Goal: Answer question/provide support: Share knowledge or assist other users

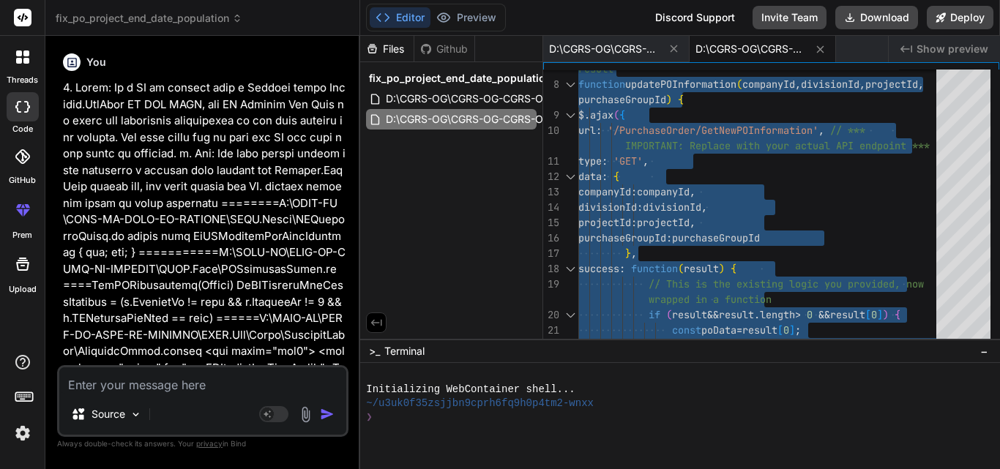
scroll to position [6509, 0]
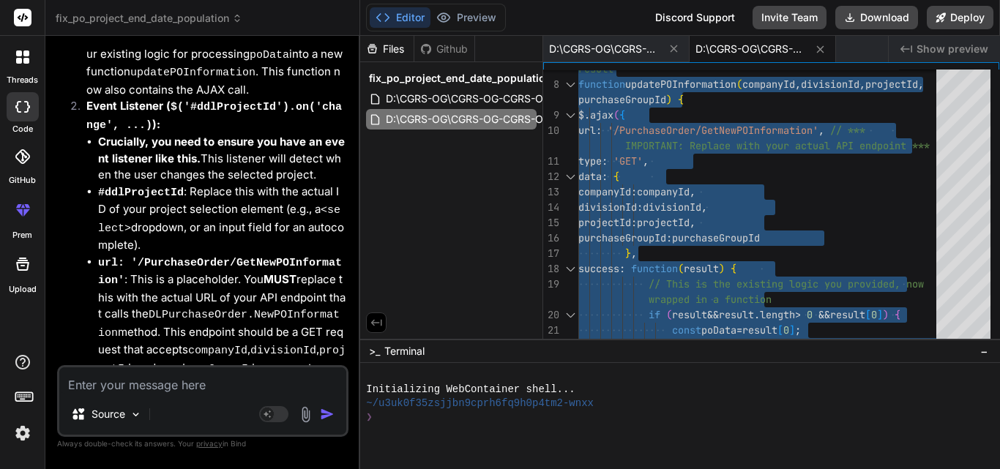
click at [177, 378] on textarea at bounding box center [202, 380] width 287 height 26
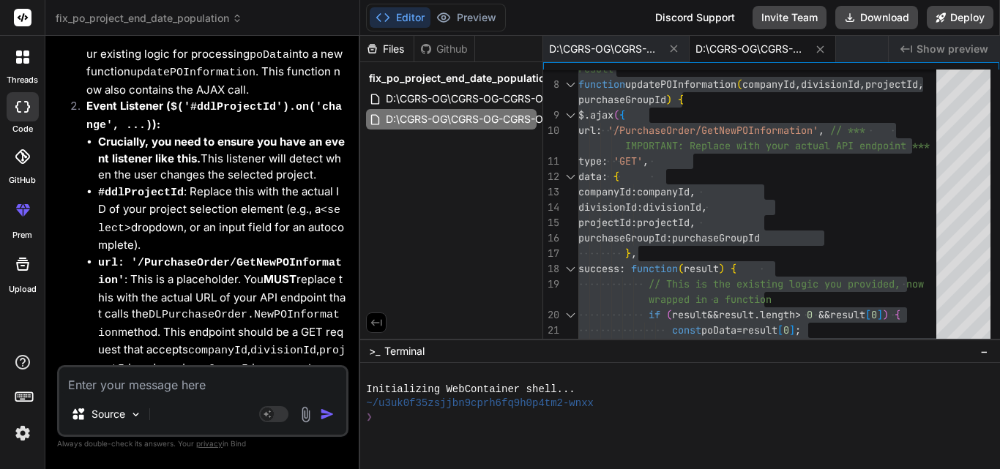
type textarea "S"
type textarea "x"
type textarea "ST"
type textarea "x"
type textarea "STI"
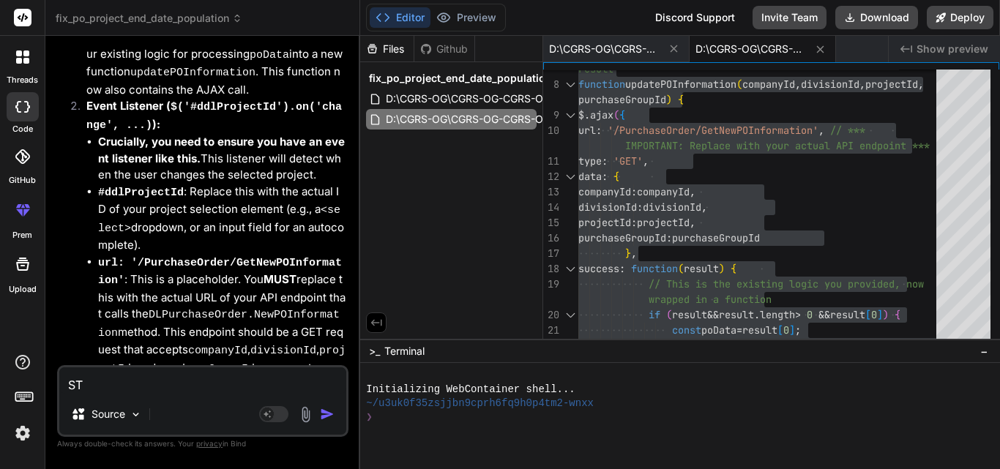
type textarea "x"
type textarea "STIL"
type textarea "x"
type textarea "STILL"
type textarea "x"
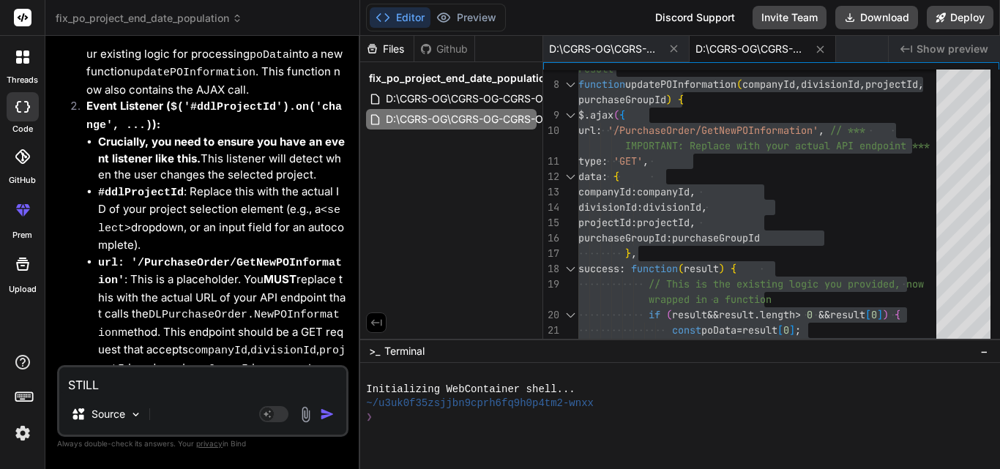
type textarea "STILL"
type textarea "x"
type textarea "STILL I"
type textarea "x"
type textarea "STILL IT"
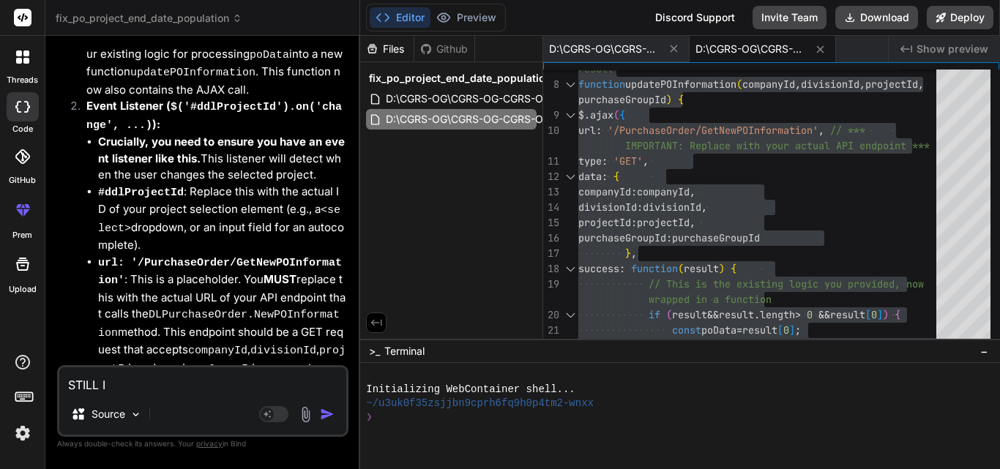
type textarea "x"
type textarea "STILL IT"
type textarea "x"
type textarea "STILL IT I"
type textarea "x"
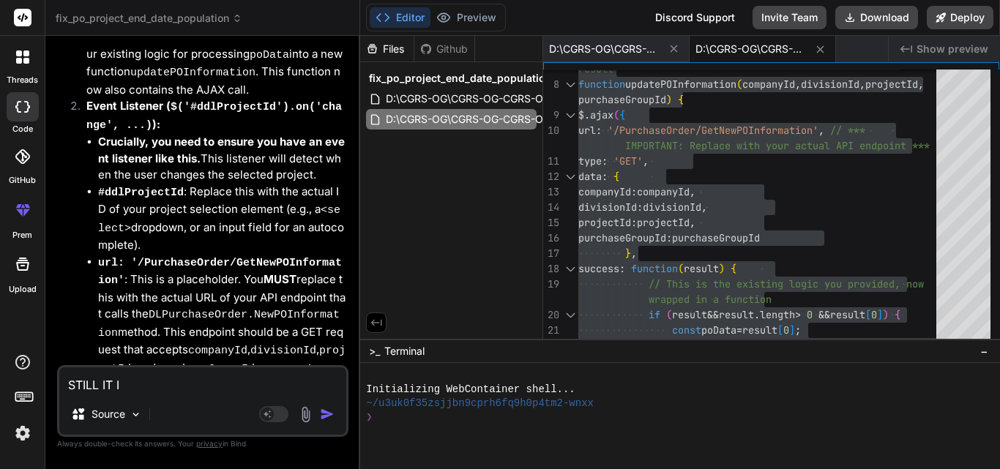
type textarea "STILL IT IS"
type textarea "x"
type textarea "STILL IT IS"
type textarea "x"
type textarea "STILL IT IS N"
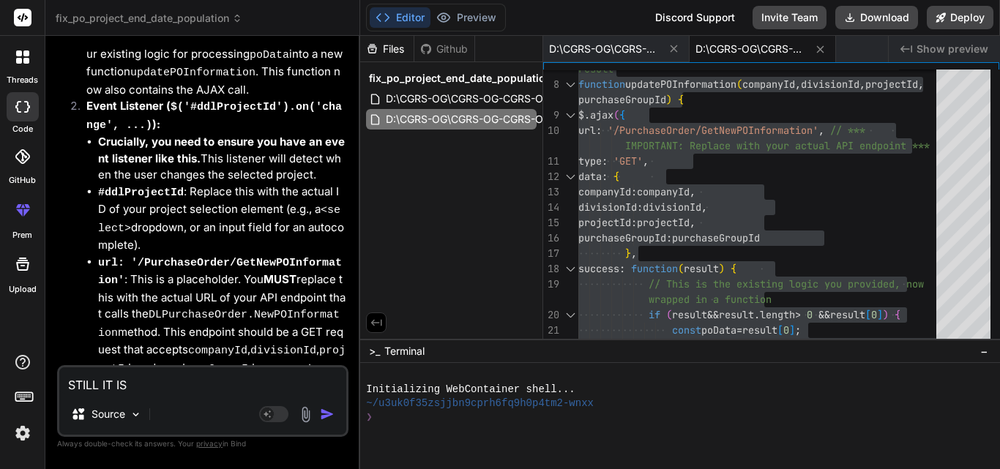
type textarea "x"
type textarea "STILL IT IS NO"
type textarea "x"
type textarea "STILL IT IS NOR"
type textarea "x"
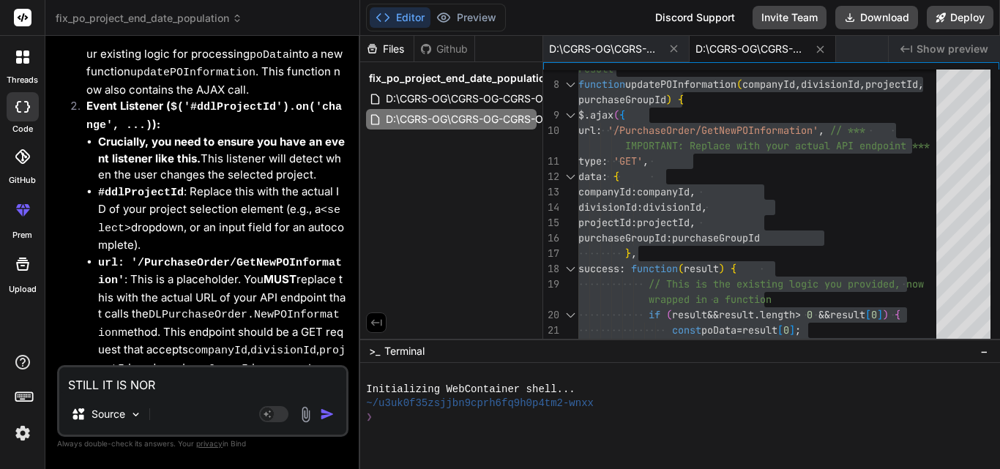
type textarea "STILL IT IS NO"
type textarea "x"
type textarea "STILL IT IS NOT"
type textarea "x"
type textarea "STILL IT IS NOT"
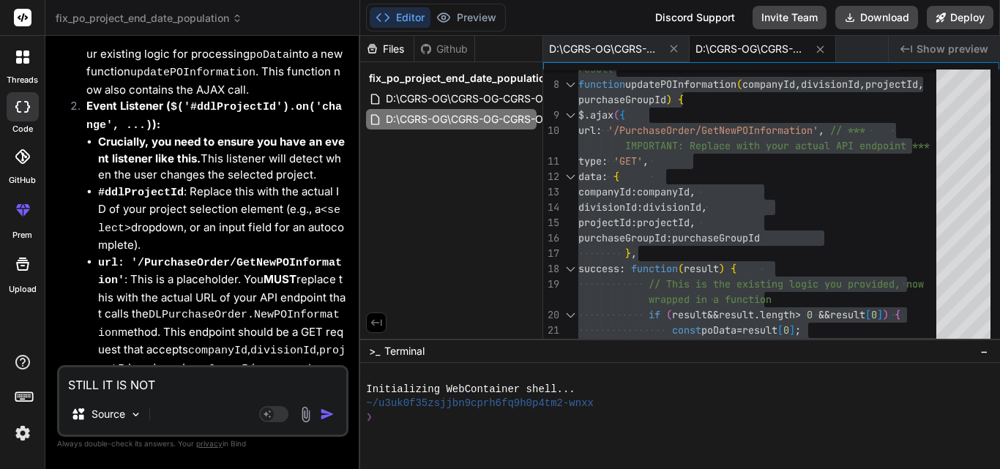
type textarea "x"
type textarea "STILL IT IS NOT W"
type textarea "x"
type textarea "STILL IT IS NOT WO"
type textarea "x"
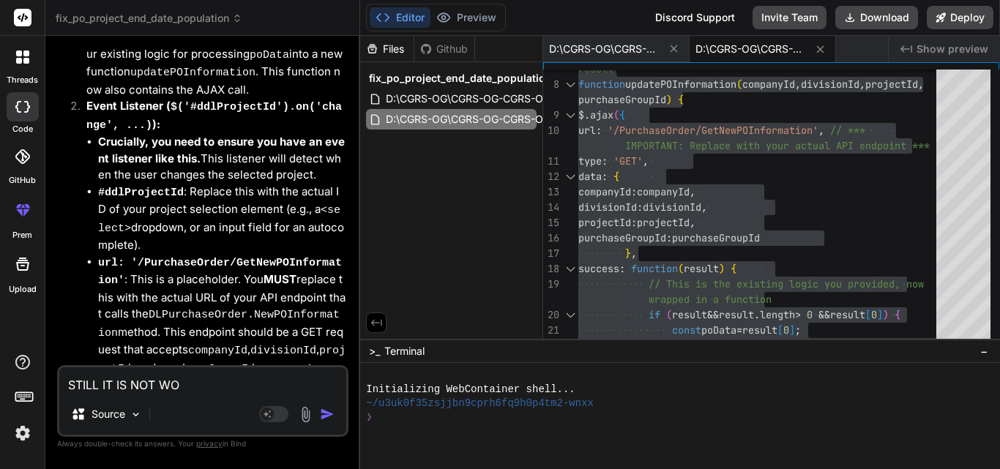
type textarea "STILL IT IS NOT WOR"
type textarea "x"
type textarea "STILL IT IS NOT WORK"
type textarea "x"
type textarea "STILL IT IS NOT WORKI"
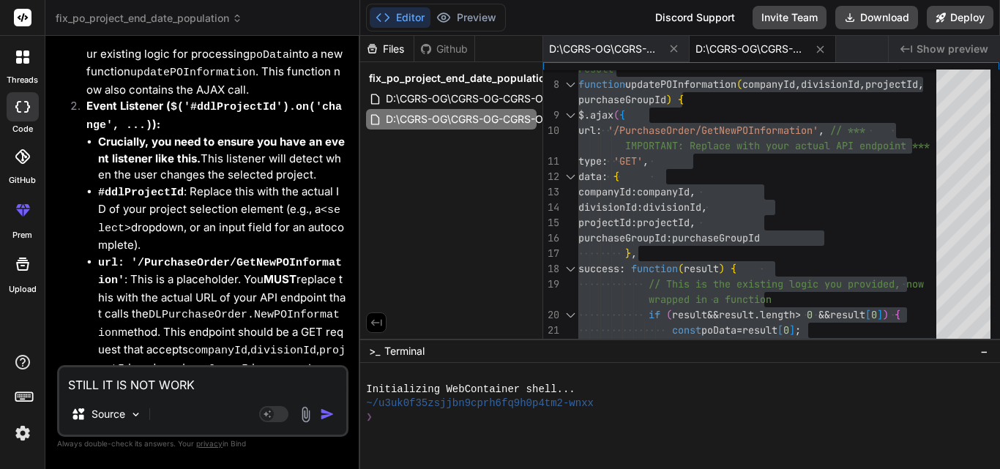
type textarea "x"
type textarea "STILL IT IS NOT WORKIN"
type textarea "x"
type textarea "STILL IT IS NOT WORKING"
type textarea "x"
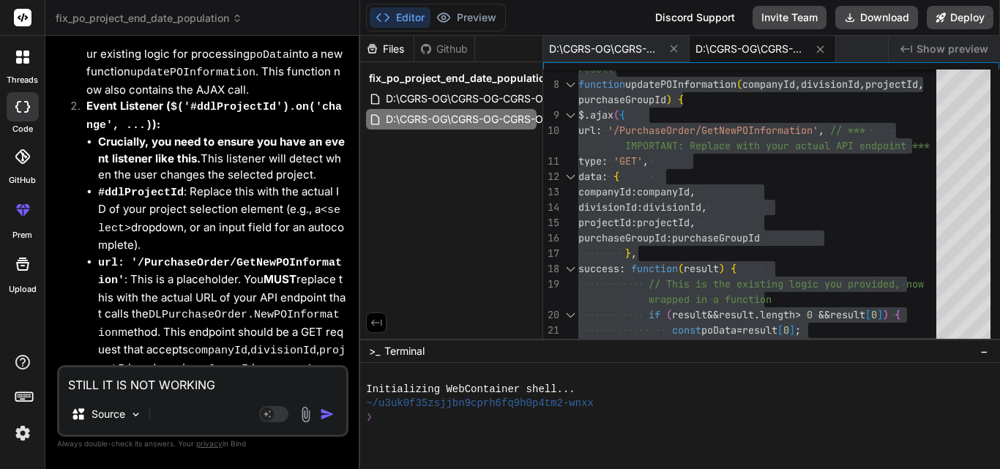
type textarea "STILL IT IS NOT WORKING"
type textarea "x"
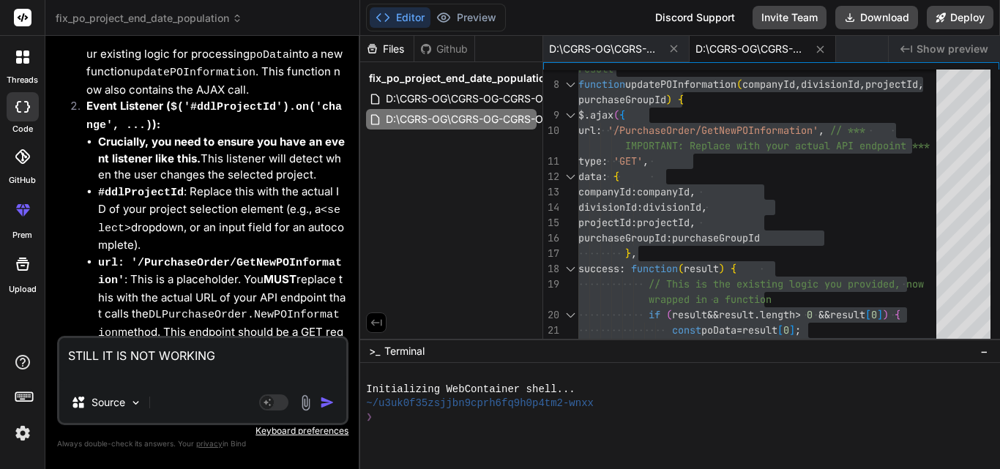
type textarea "STILL IT IS NOT WORKING T"
type textarea "x"
type textarea "STILL IT IS NOT WORKING TH"
type textarea "x"
type textarea "STILL IT IS NOT WORKING THI"
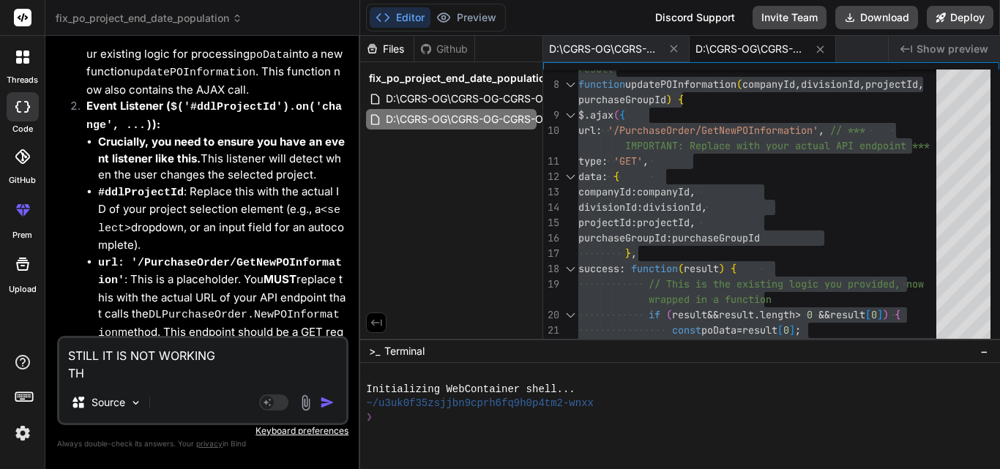
type textarea "x"
type textarea "STILL IT IS NOT WORKING THIS"
type textarea "x"
type textarea "STILL IT IS NOT WORKING THIS"
type textarea "x"
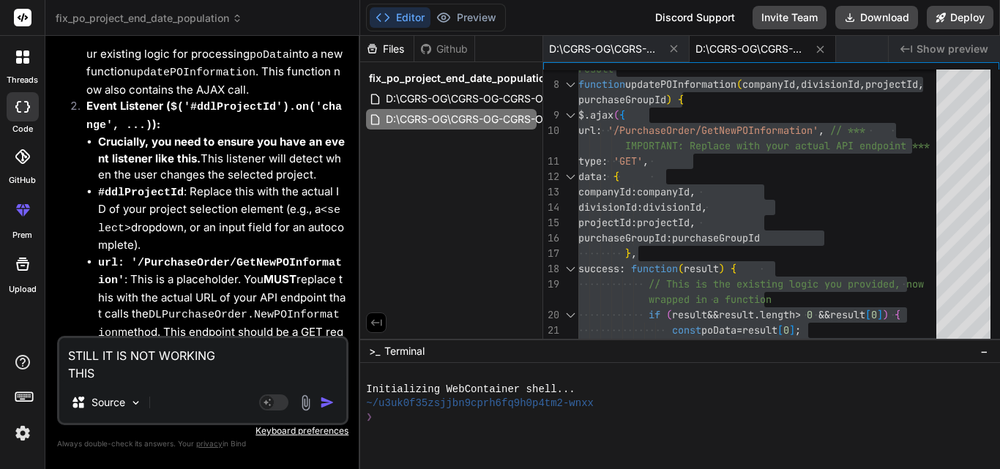
type textarea "STILL IT IS NOT WORKING THIS I"
type textarea "x"
type textarea "STILL IT IS NOT WORKING THIS IS"
type textarea "x"
type textarea "STILL IT IS NOT WORKING THIS IS"
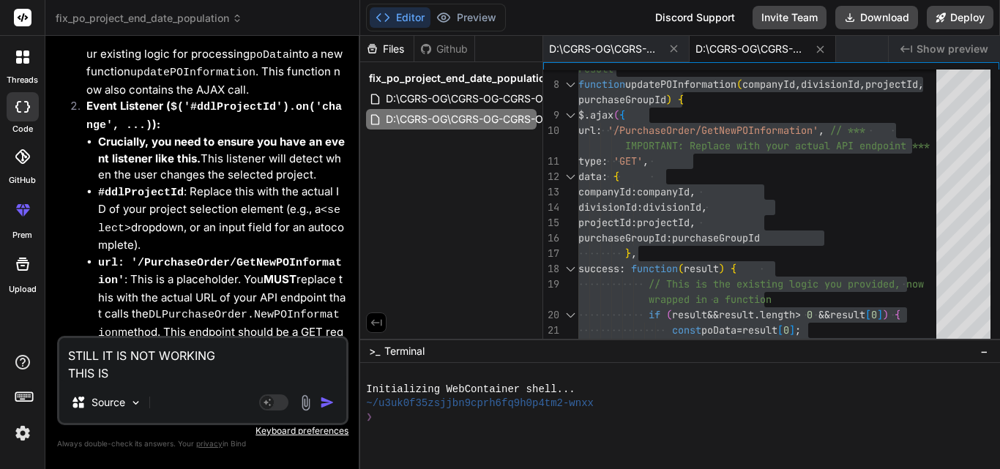
type textarea "x"
type textarea "STILL IT IS NOT WORKING THIS IS J"
type textarea "x"
type textarea "STILL IT IS NOT WORKING THIS IS JS"
type textarea "x"
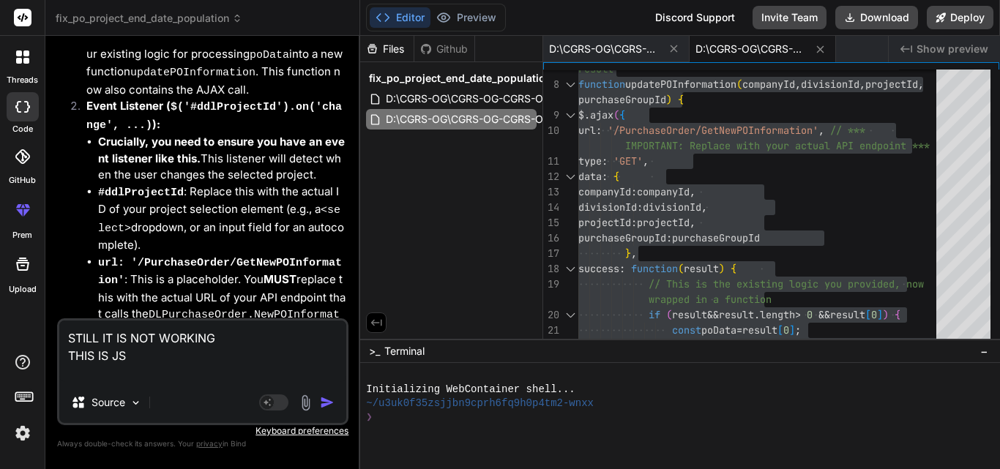
paste textarea "var POItemRowIndex; var CreateNewPo = false; var arrPurchaseOrderDeletedIds = […"
type textarea "STILL IT IS NOT WORKING THIS IS JS var POItemRowIndex; var CreateNewPo = false;…"
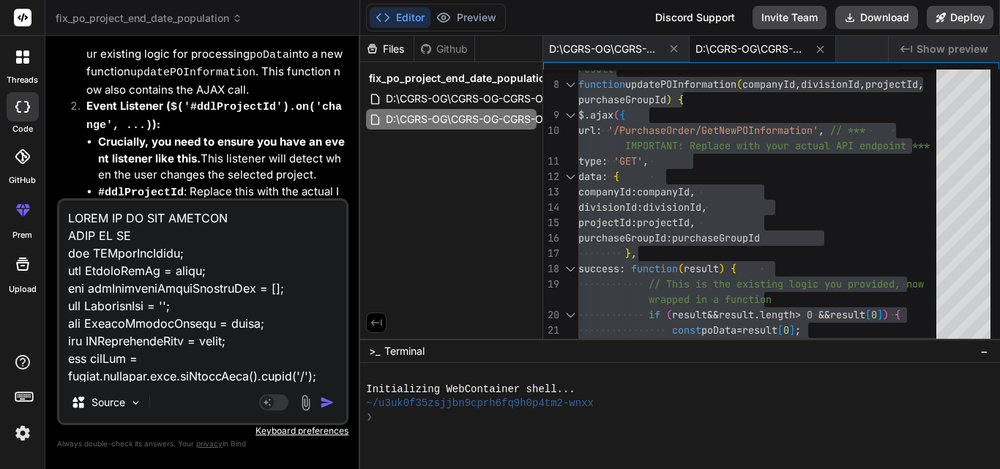
scroll to position [79206, 0]
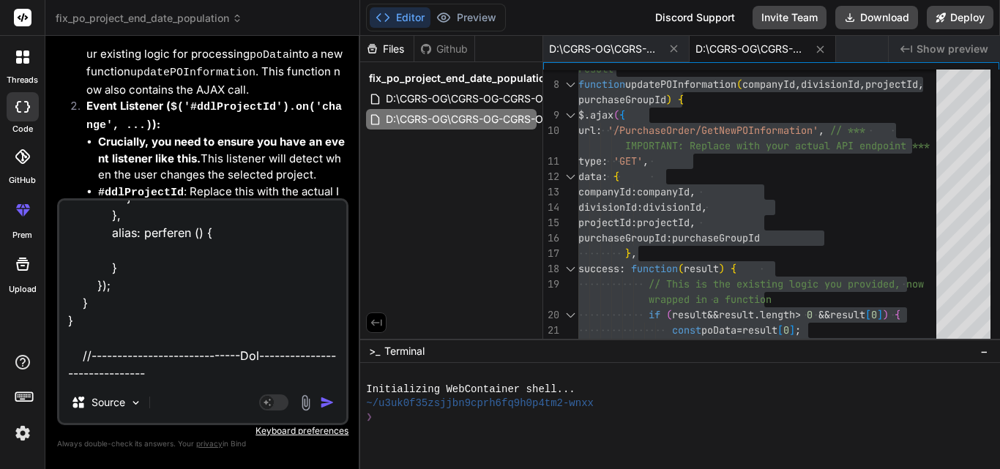
type textarea "x"
type textarea "STILL IT IS NOT WORKING THIS IS JS var POItemRowIndex; var CreateNewPo = false;…"
type textarea "x"
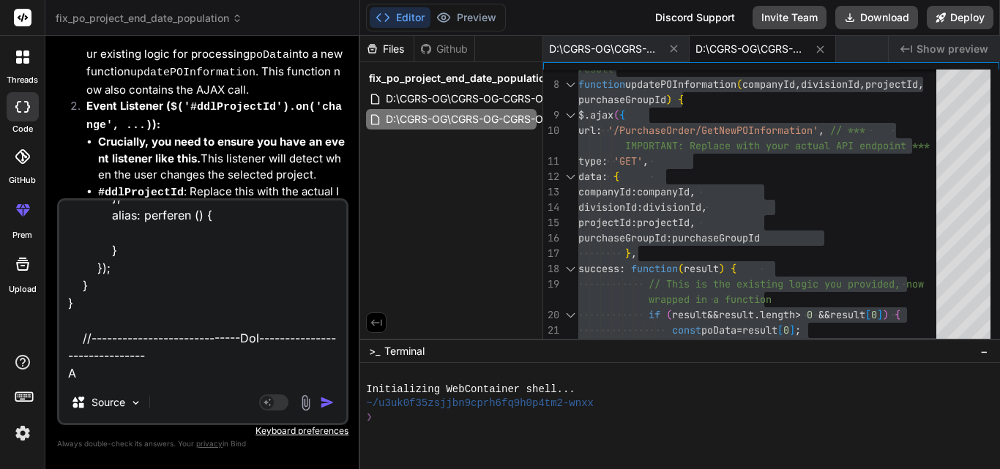
type textarea "STILL IT IS NOT WORKING THIS IS JS var POItemRowIndex; var CreateNewPo = false;…"
type textarea "x"
type textarea "STILL IT IS NOT WORKING THIS IS JS var POItemRowIndex; var CreateNewPo = false;…"
type textarea "x"
type textarea "STILL IT IS NOT WORKING THIS IS JS var POItemRowIndex; var CreateNewPo = false;…"
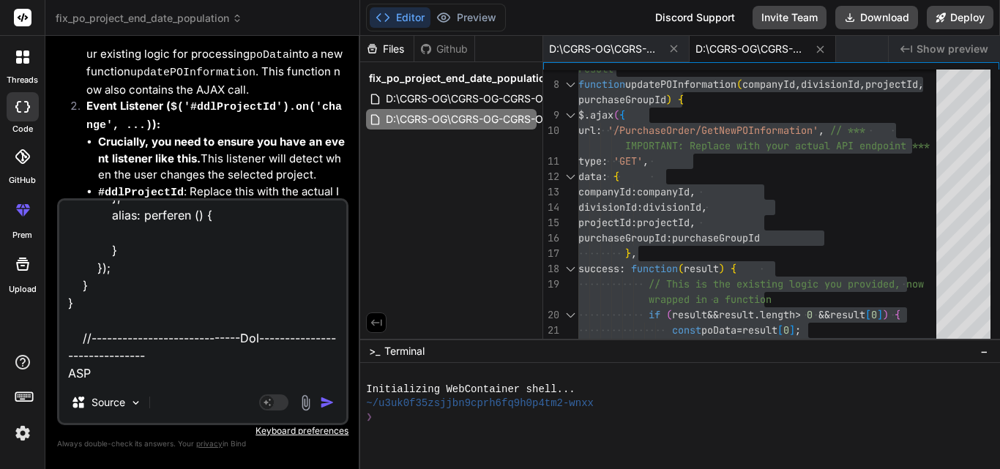
type textarea "x"
type textarea "STILL IT IS NOT WORKING THIS IS JS var POItemRowIndex; var CreateNewPo = false;…"
type textarea "x"
type textarea "STILL IT IS NOT WORKING THIS IS JS var POItemRowIndex; var CreateNewPo = false;…"
type textarea "x"
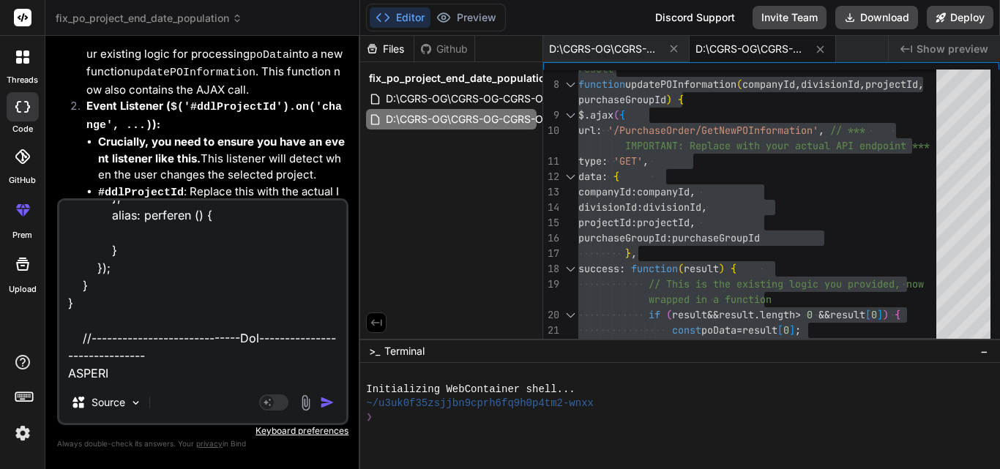
type textarea "STILL IT IS NOT WORKING THIS IS JS var POItemRowIndex; var CreateNewPo = false;…"
type textarea "x"
type textarea "STILL IT IS NOT WORKING THIS IS JS var POItemRowIndex; var CreateNewPo = false;…"
type textarea "x"
type textarea "STILL IT IS NOT WORKING THIS IS JS var POItemRowIndex; var CreateNewPo = false;…"
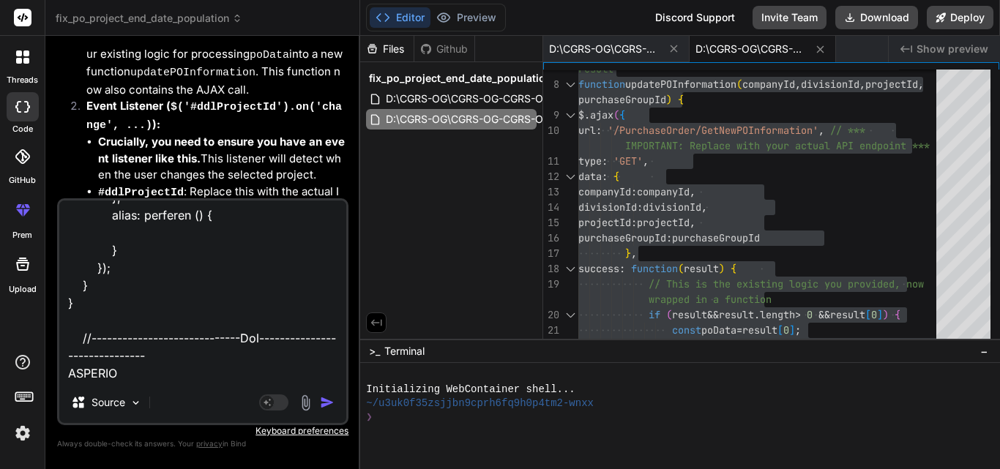
type textarea "x"
type textarea "STILL IT IS NOT WORKING THIS IS JS var POItemRowIndex; var CreateNewPo = false;…"
type textarea "x"
type textarea "STILL IT IS NOT WORKING THIS IS JS var POItemRowIndex; var CreateNewPo = false;…"
type textarea "x"
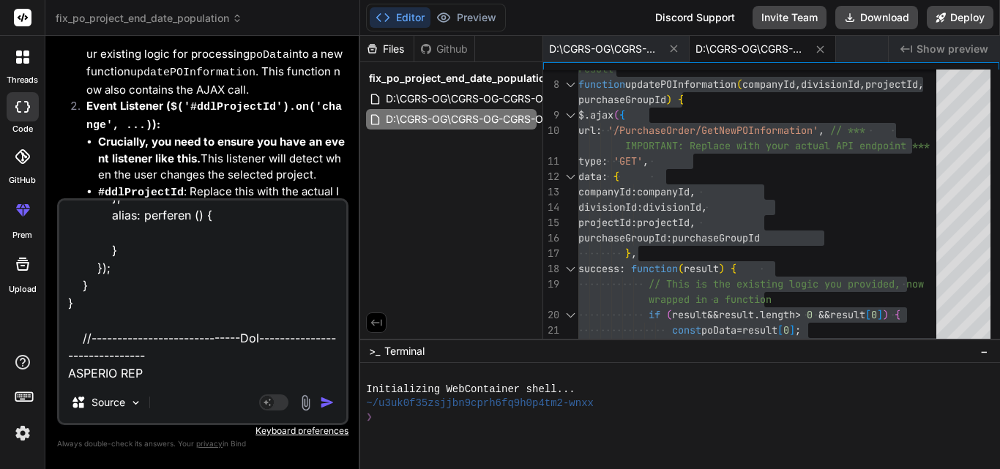
type textarea "STILL IT IS NOT WORKING THIS IS JS var POItemRowIndex; var CreateNewPo = false;…"
type textarea "x"
type textarea "STILL IT IS NOT WORKING THIS IS JS var POItemRowIndex; var CreateNewPo = false;…"
type textarea "x"
type textarea "STILL IT IS NOT WORKING THIS IS JS var POItemRowIndex; var CreateNewPo = false;…"
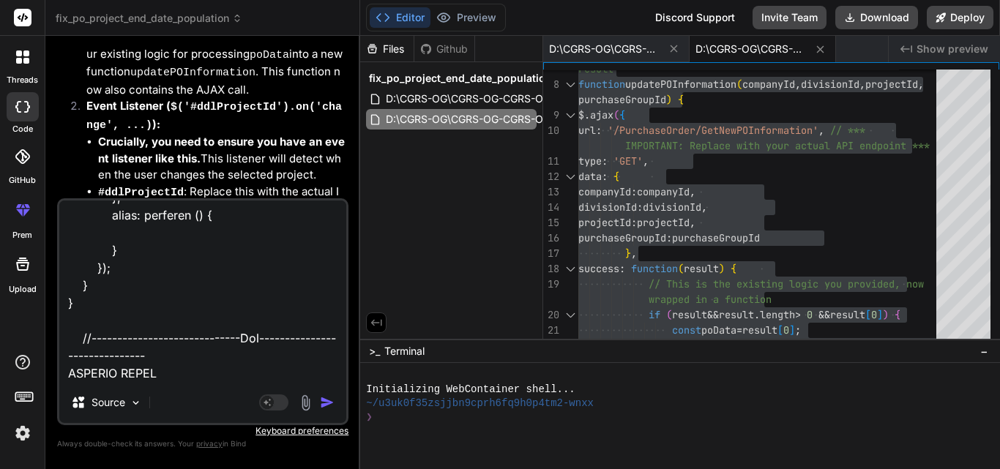
type textarea "x"
type textarea "STILL IT IS NOT WORKING THIS IS JS var POItemRowIndex; var CreateNewPo = false;…"
type textarea "x"
type textarea "STILL IT IS NOT WORKING THIS IS JS var POItemRowIndex; var CreateNewPo = false;…"
type textarea "x"
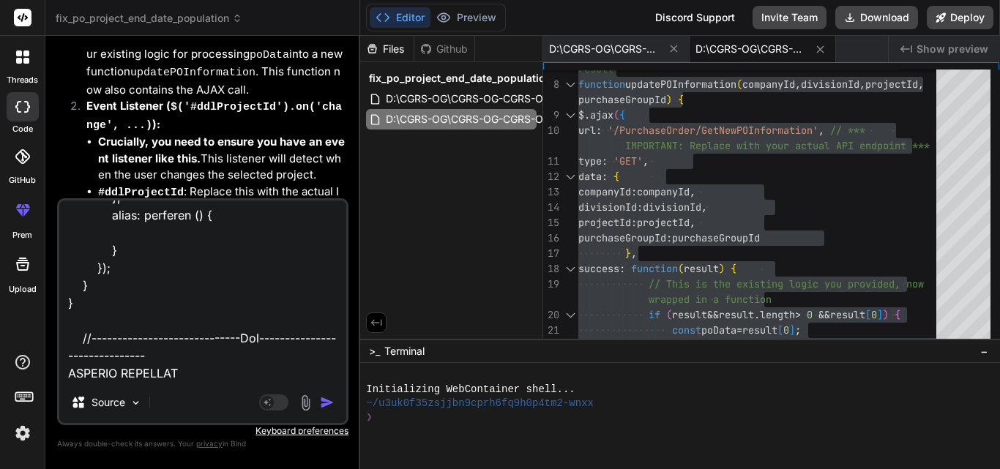
type textarea "STILL IT IS NOT WORKING THIS IS JS var POItemRowIndex; var CreateNewPo = false;…"
type textarea "x"
type textarea "STILL IT IS NOT WORKING THIS IS JS var POItemRowIndex; var CreateNewPo = false;…"
type textarea "x"
type textarea "STILL IT IS NOT WORKING THIS IS JS var POItemRowIndex; var CreateNewPo = false;…"
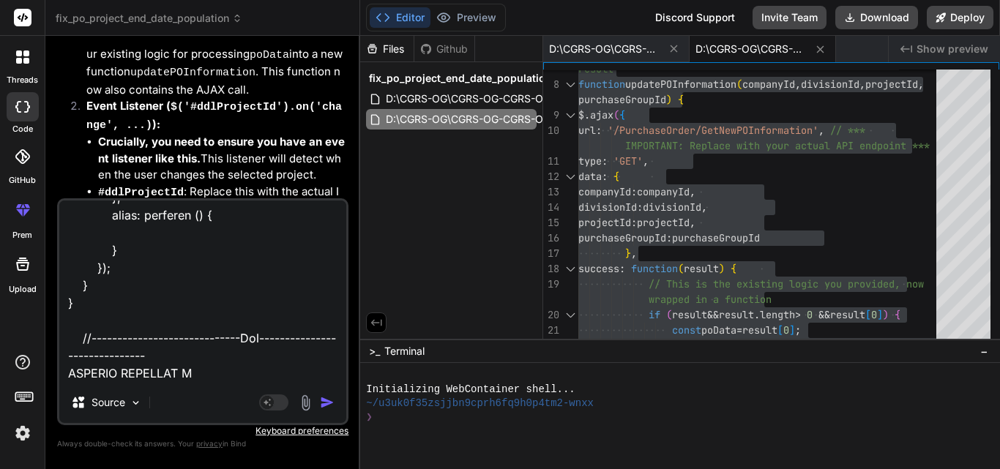
type textarea "x"
type textarea "STILL IT IS NOT WORKING THIS IS JS var POItemRowIndex; var CreateNewPo = false;…"
type textarea "x"
type textarea "STILL IT IS NOT WORKING THIS IS JS var POItemRowIndex; var CreateNewPo = false;…"
type textarea "x"
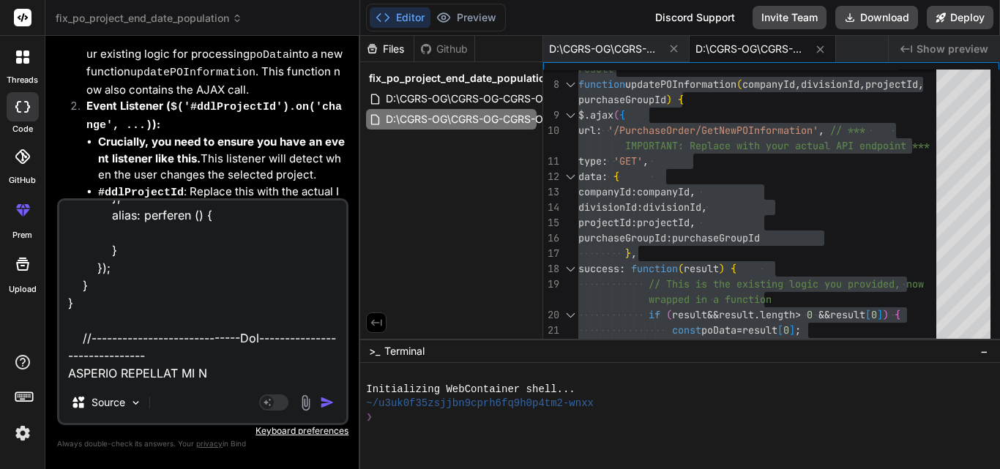
type textarea "STILL IT IS NOT WORKING THIS IS JS var POItemRowIndex; var CreateNewPo = false;…"
type textarea "x"
type textarea "STILL IT IS NOT WORKING THIS IS JS var POItemRowIndex; var CreateNewPo = false;…"
type textarea "x"
type textarea "STILL IT IS NOT WORKING THIS IS JS var POItemRowIndex; var CreateNewPo = false;…"
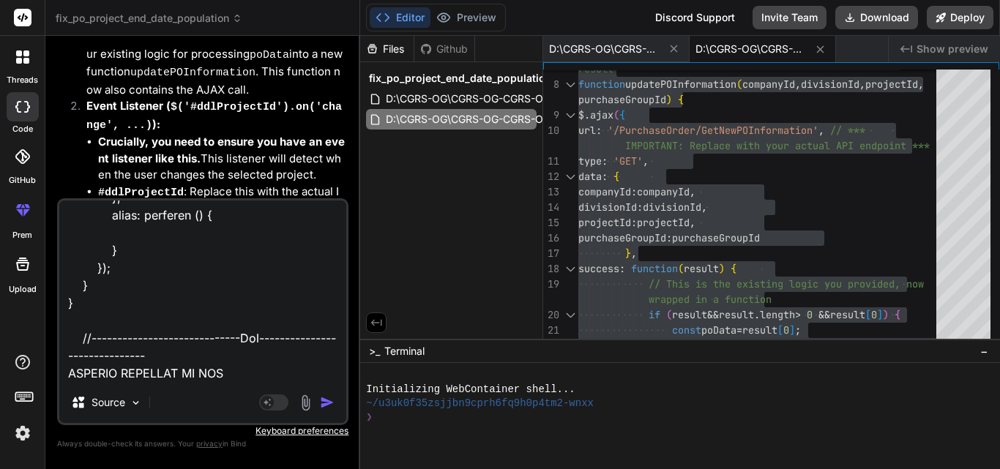
type textarea "x"
type textarea "STILL IT IS NOT WORKING THIS IS JS var POItemRowIndex; var CreateNewPo = false;…"
type textarea "x"
type textarea "STILL IT IS NOT WORKING THIS IS JS var POItemRowIndex; var CreateNewPo = false;…"
type textarea "x"
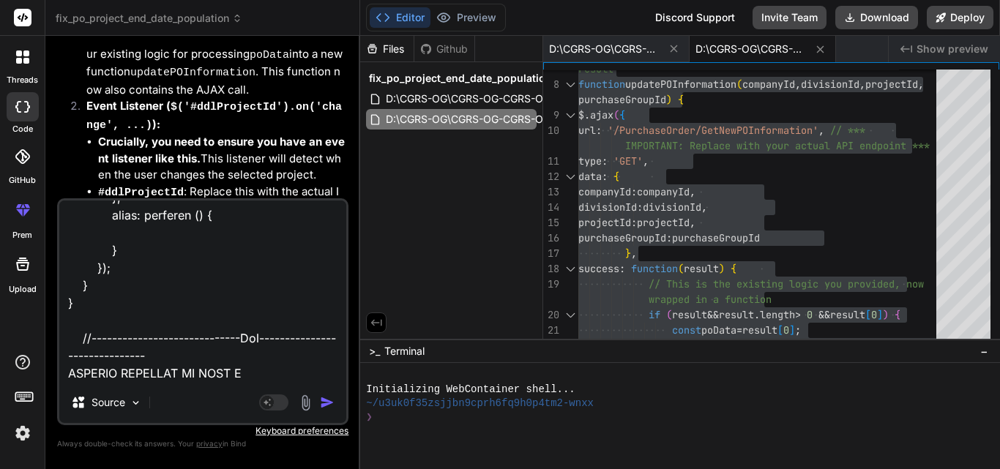
type textarea "STILL IT IS NOT WORKING THIS IS JS var POItemRowIndex; var CreateNewPo = false;…"
type textarea "x"
type textarea "STILL IT IS NOT WORKING THIS IS JS var POItemRowIndex; var CreateNewPo = false;…"
type textarea "x"
type textarea "STILL IT IS NOT WORKING THIS IS JS var POItemRowIndex; var CreateNewPo = false;…"
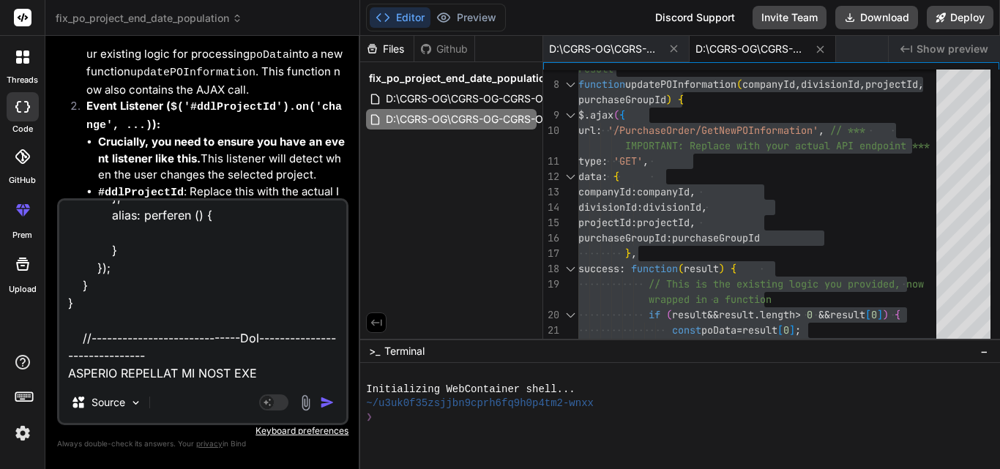
type textarea "x"
type textarea "STILL IT IS NOT WORKING THIS IS JS var POItemRowIndex; var CreateNewPo = false;…"
type textarea "x"
type textarea "STILL IT IS NOT WORKING THIS IS JS var POItemRowIndex; var CreateNewPo = false;…"
type textarea "x"
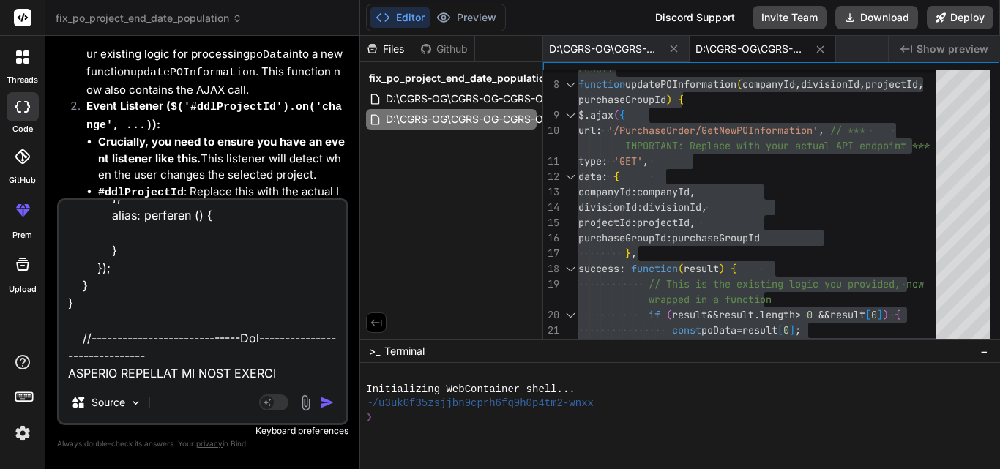
type textarea "STILL IT IS NOT WORKING THIS IS JS var POItemRowIndex; var CreateNewPo = false;…"
type textarea "x"
type textarea "STILL IT IS NOT WORKING THIS IS JS var POItemRowIndex; var CreateNewPo = false;…"
type textarea "x"
type textarea "STILL IT IS NOT WORKING THIS IS JS var POItemRowIndex; var CreateNewPo = false;…"
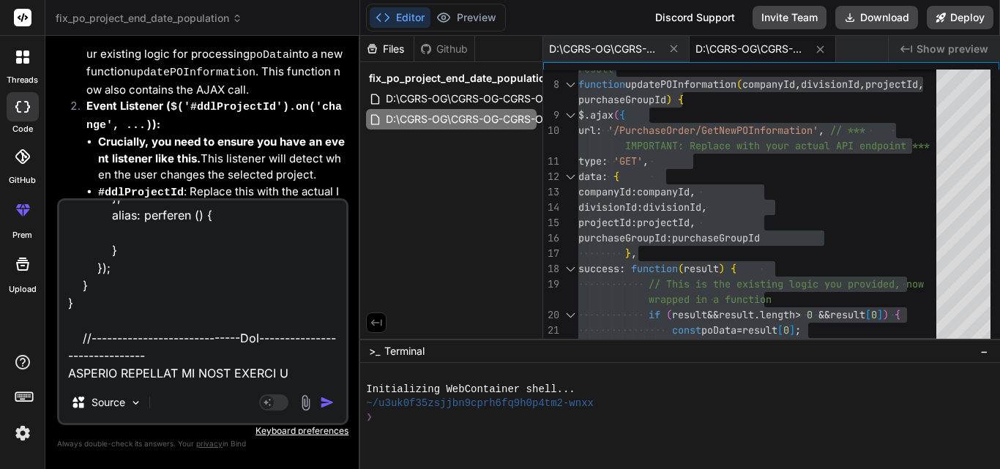
type textarea "x"
type textarea "STILL IT IS NOT WORKING THIS IS JS var POItemRowIndex; var CreateNewPo = false;…"
type textarea "x"
type textarea "STILL IT IS NOT WORKING THIS IS JS var POItemRowIndex; var CreateNewPo = false;…"
click at [321, 401] on img "button" at bounding box center [327, 402] width 15 height 15
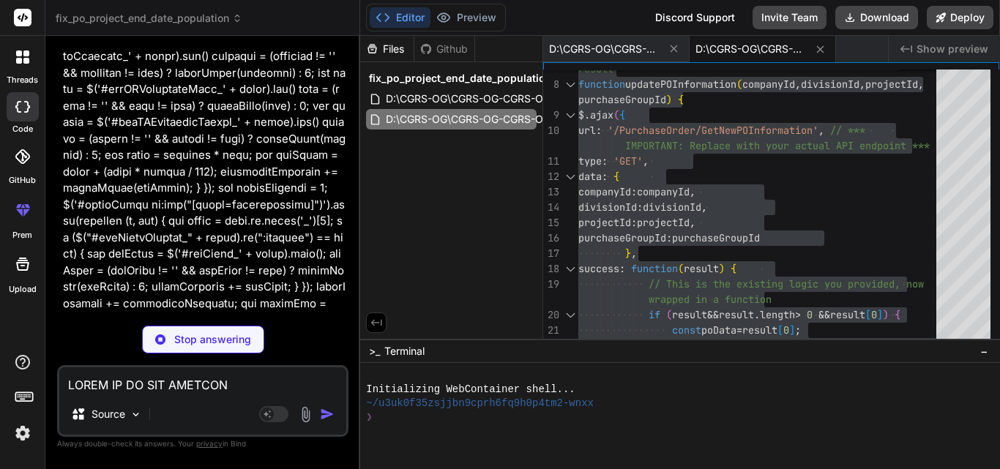
scroll to position [37058, 0]
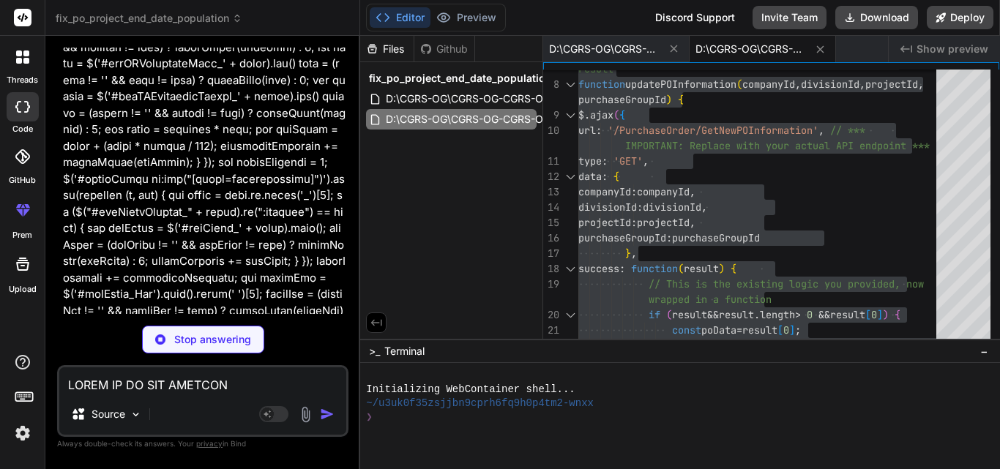
type textarea "x"
type textarea "//-----------------------------End------------------------------"
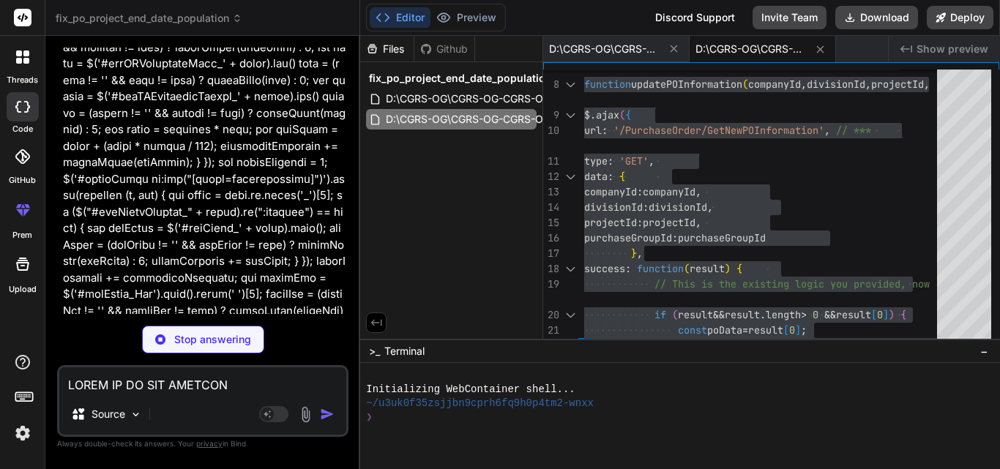
type textarea "x"
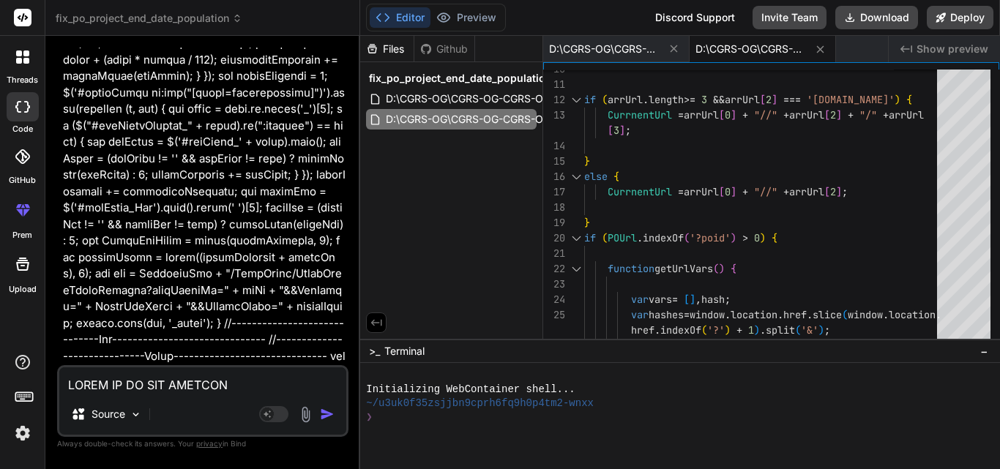
scroll to position [37138, 0]
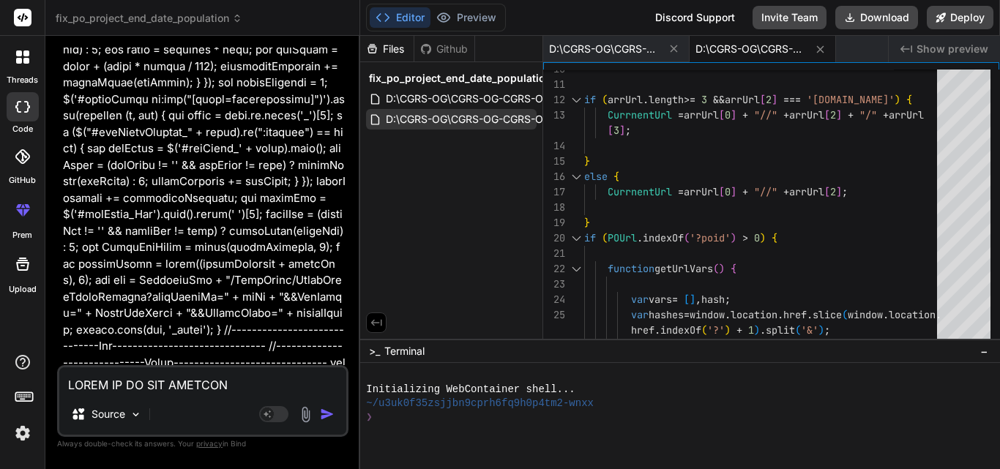
click at [477, 121] on span "D:\CGRS-OG\CGRS-OG-CGRS-OG-CONNECT\CGRS.Web\assets\js\PurchaseOrder.js" at bounding box center [588, 120] width 408 height 18
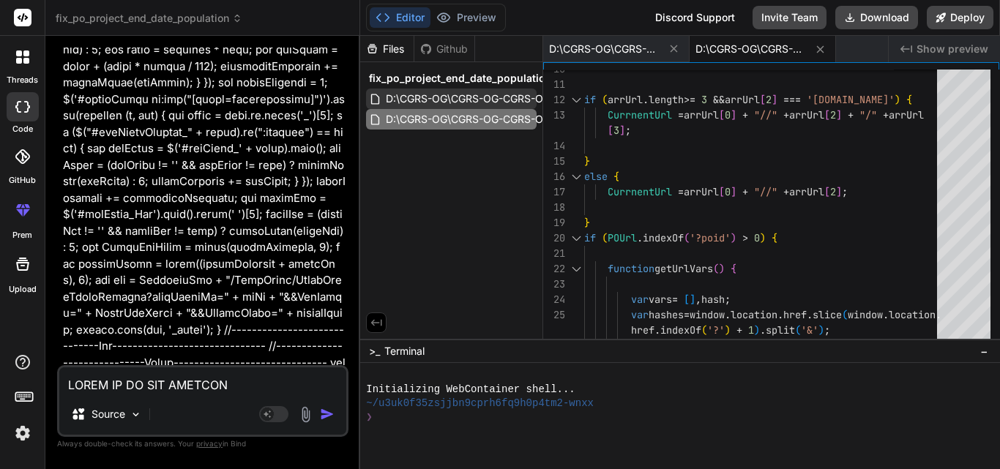
click at [485, 100] on span "D:\CGRS-OG\CGRS-OG-CGRS-OG-CONNECT\[DOMAIN_NAME]\DLPurchaseOrder.cs" at bounding box center [591, 99] width 415 height 18
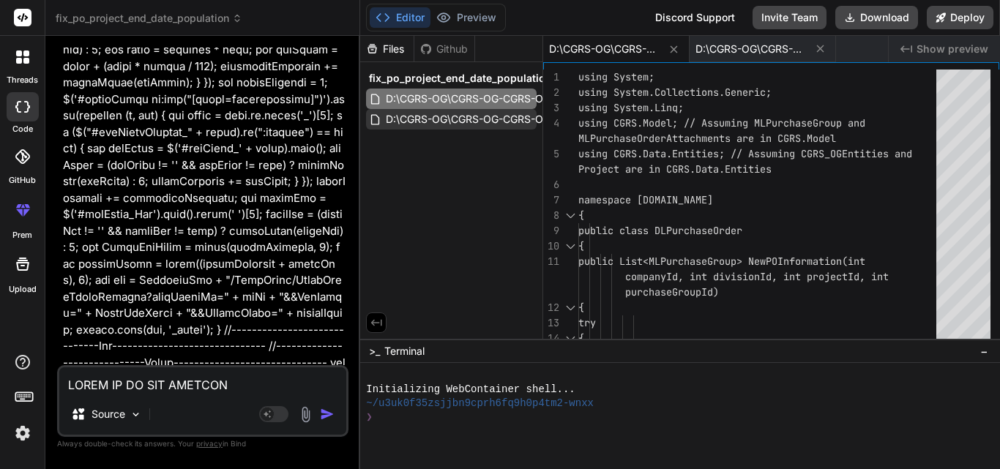
click at [485, 119] on span "D:\CGRS-OG\CGRS-OG-CGRS-OG-CONNECT\CGRS.Web\assets\js\PurchaseOrder.js" at bounding box center [588, 120] width 408 height 18
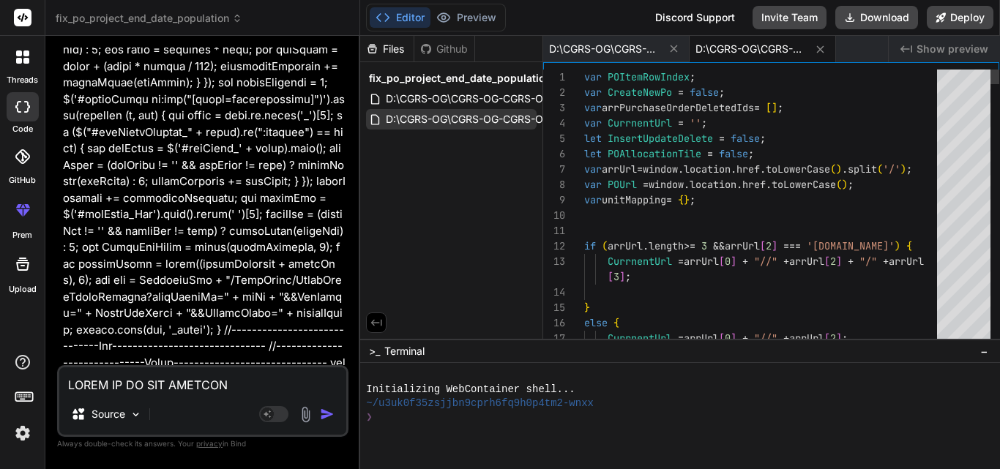
click at [485, 119] on span "D:\CGRS-OG\CGRS-OG-CGRS-OG-CONNECT\CGRS.Web\assets\js\PurchaseOrder.js" at bounding box center [588, 120] width 408 height 18
type textarea "var POItemRowIndex; var CreateNewPo = false; var arrPurchaseOrderDeletedIds = […"
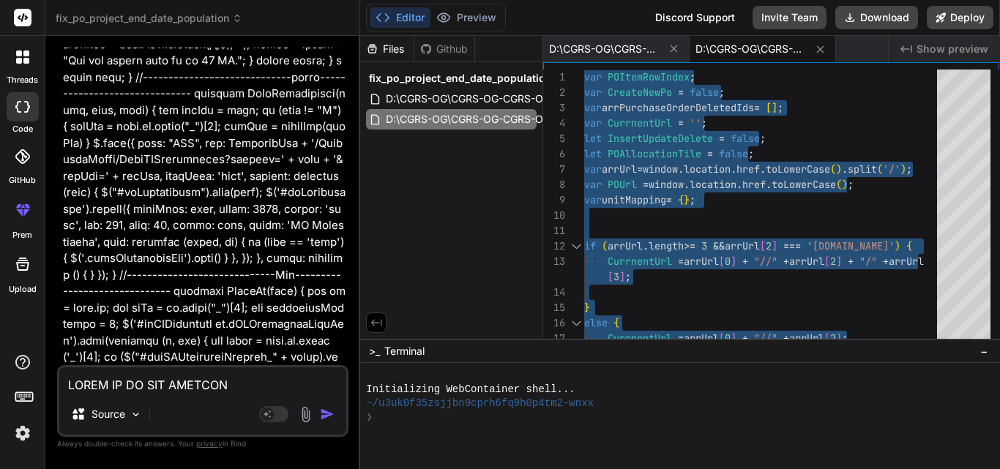
scroll to position [36772, 0]
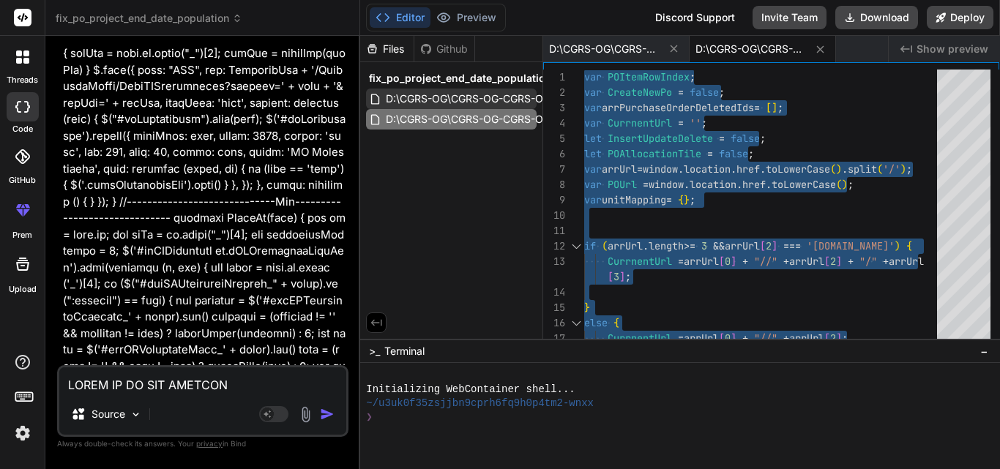
click at [432, 100] on span "D:\CGRS-OG\CGRS-OG-CGRS-OG-CONNECT\[DOMAIN_NAME]\DLPurchaseOrder.cs" at bounding box center [591, 99] width 415 height 18
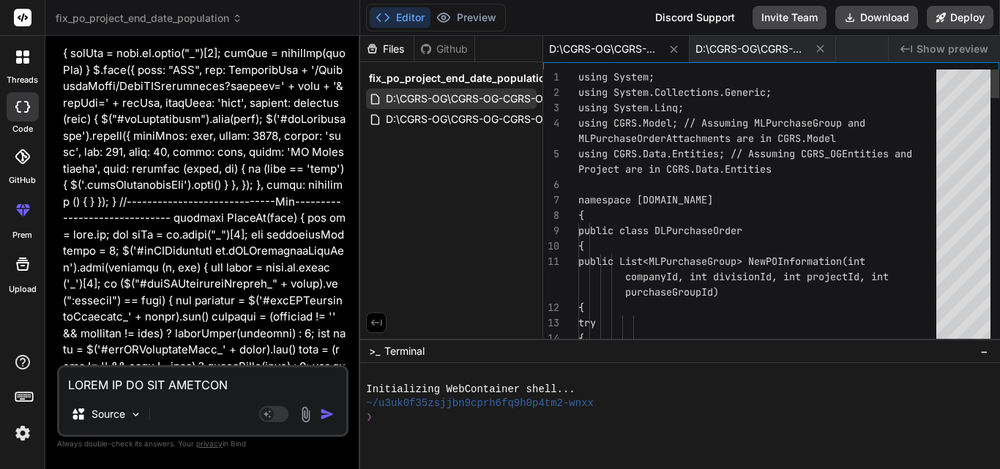
click at [432, 100] on span "D:\CGRS-OG\CGRS-OG-CGRS-OG-CONNECT\[DOMAIN_NAME]\DLPurchaseOrder.cs" at bounding box center [591, 99] width 415 height 18
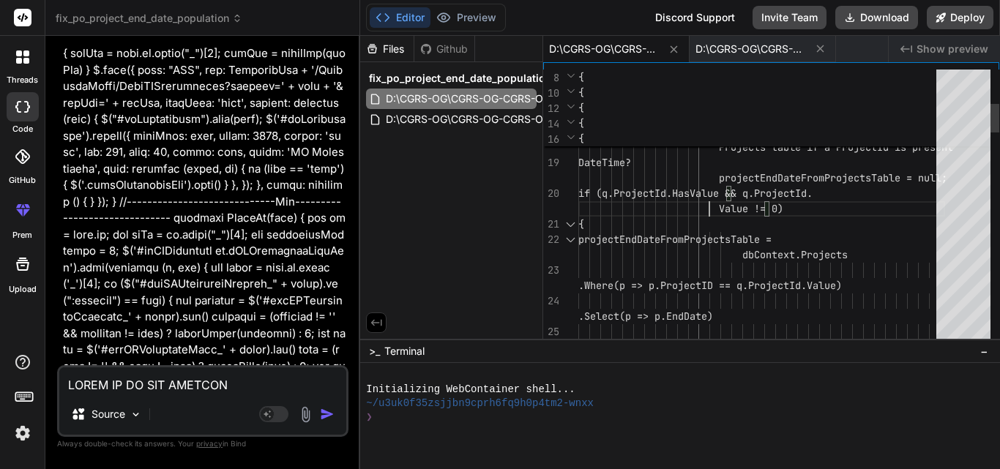
scroll to position [0, 0]
type textarea "using System; using System.Collections.Generic; using System.Linq; using CGRS.M…"
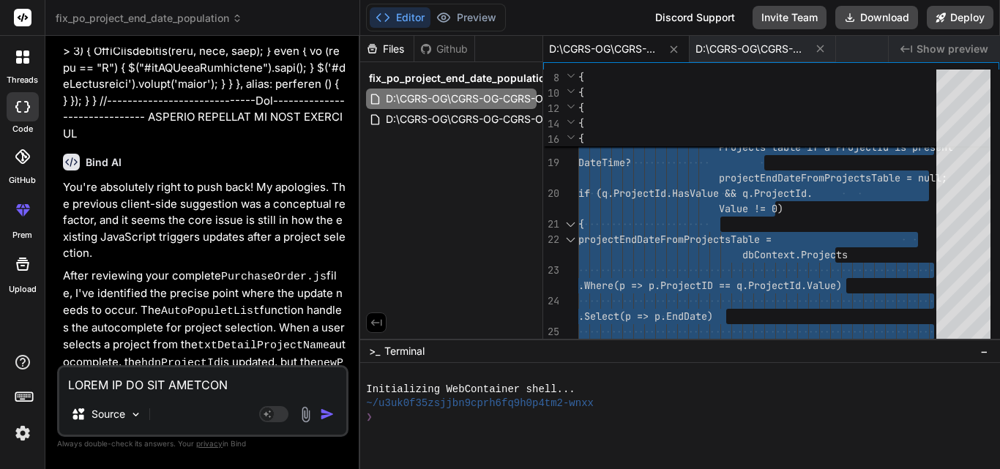
scroll to position [37650, 0]
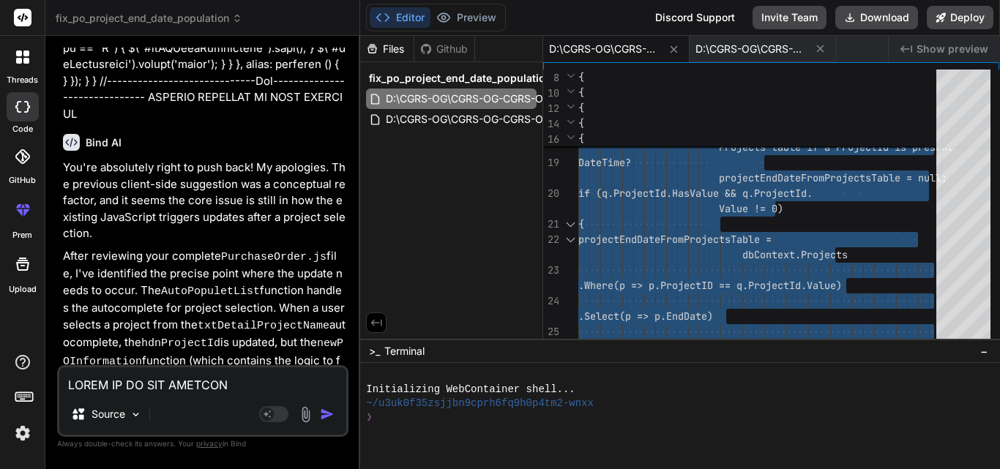
click at [165, 385] on textarea at bounding box center [202, 380] width 287 height 26
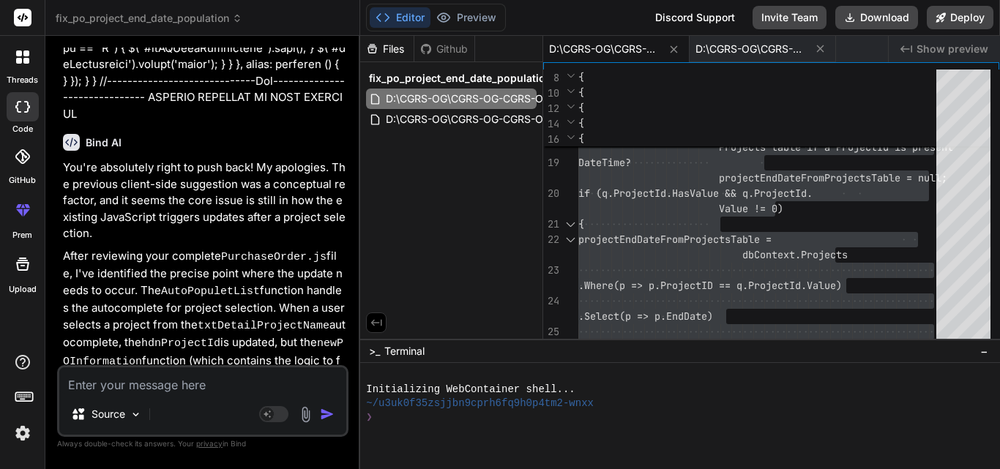
type textarea "I"
type textarea "x"
type textarea "IT"
type textarea "x"
type textarea "IT"
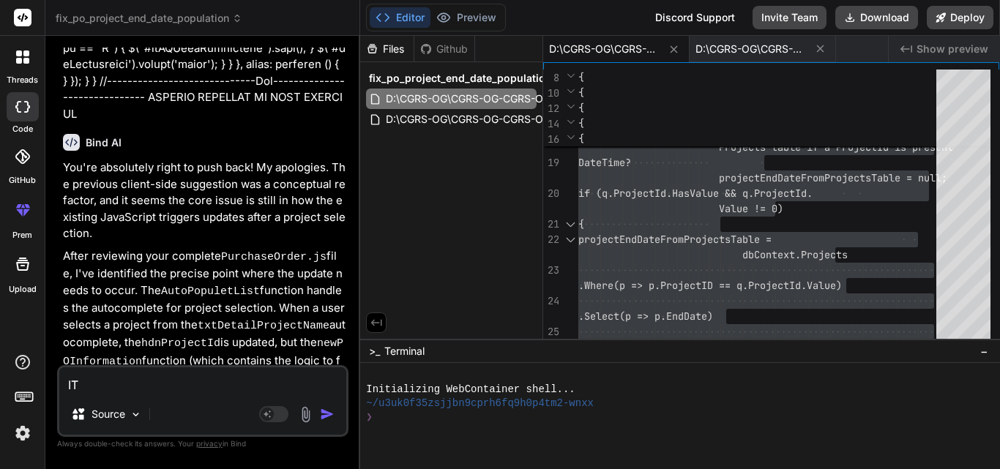
type textarea "x"
type textarea "IT I"
type textarea "x"
type textarea "IT IS"
type textarea "x"
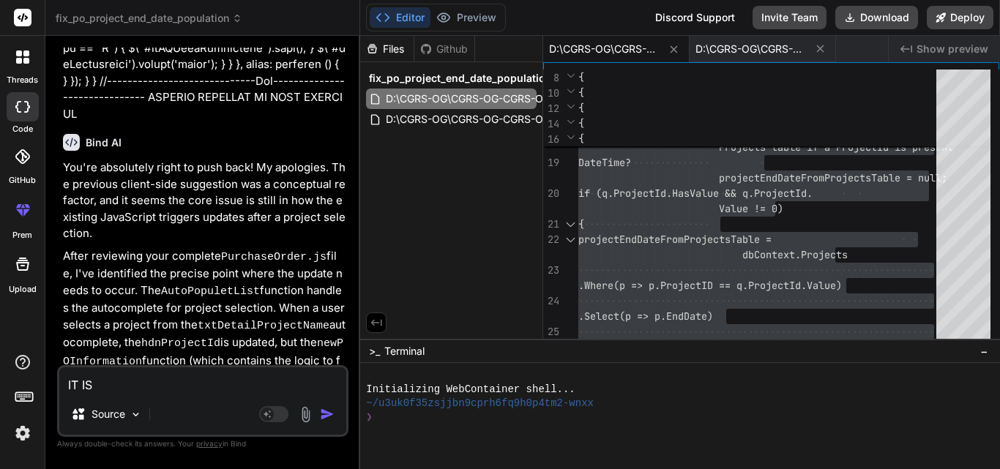
type textarea "IT IS"
type textarea "x"
type textarea "IT IS N"
type textarea "x"
type textarea "IT IS NO"
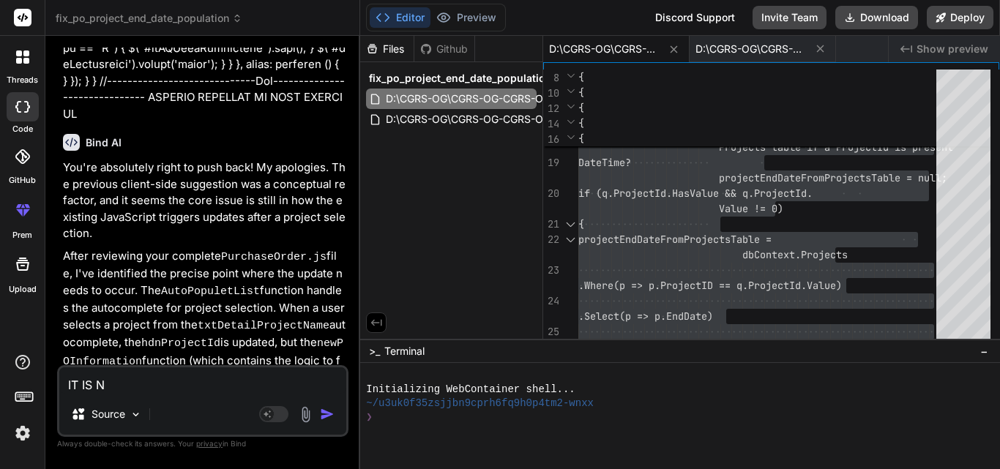
type textarea "x"
type textarea "IT IS NOT"
type textarea "x"
type textarea "IT IS NOT"
type textarea "x"
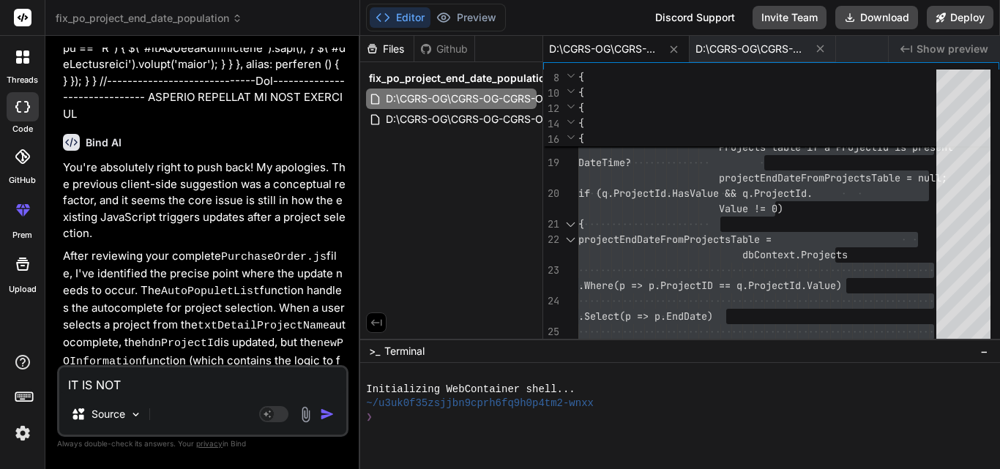
type textarea "IT IS NOT W"
type textarea "x"
type textarea "IT IS NOT WO"
type textarea "x"
type textarea "IT IS NOT WOR"
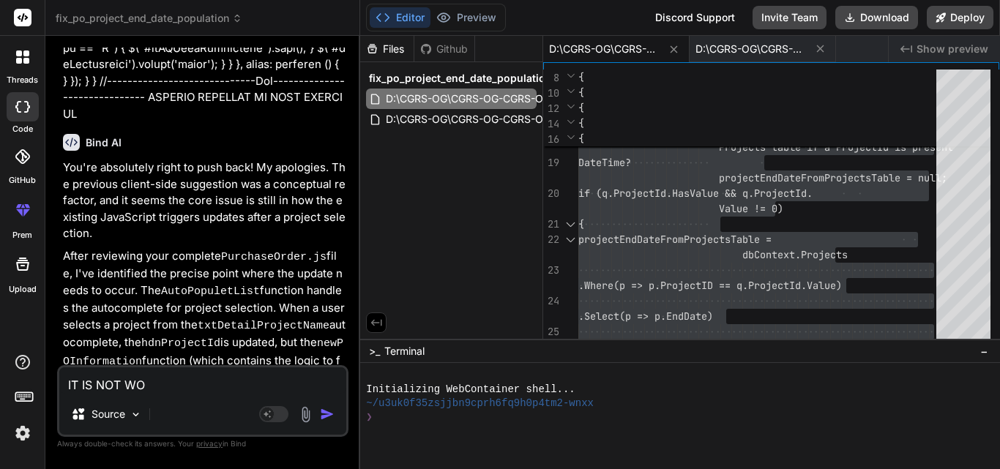
type textarea "x"
type textarea "IT IS NOT WORK"
type textarea "x"
type textarea "IT IS NOT WORKI"
type textarea "x"
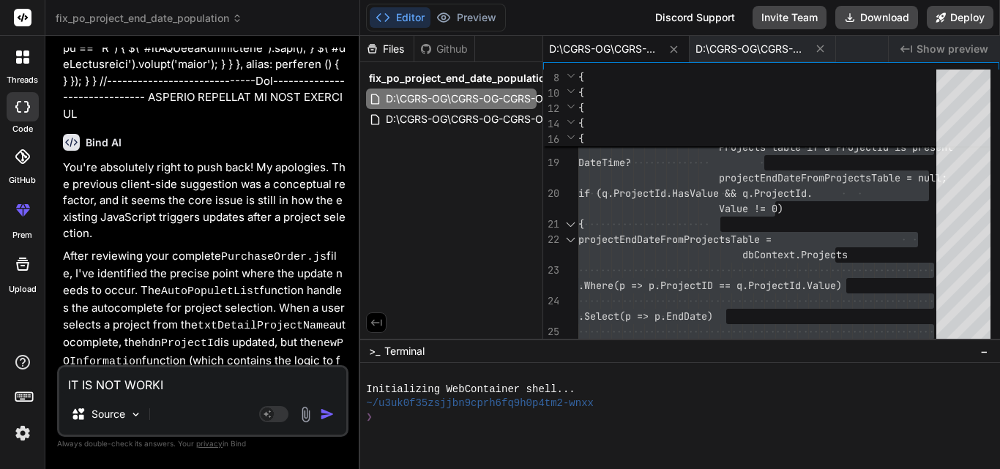
type textarea "IT IS NOT WORKIN"
type textarea "x"
type textarea "IT IS NOT WORKING"
type textarea "x"
type textarea "IT IS NOT WORKING"
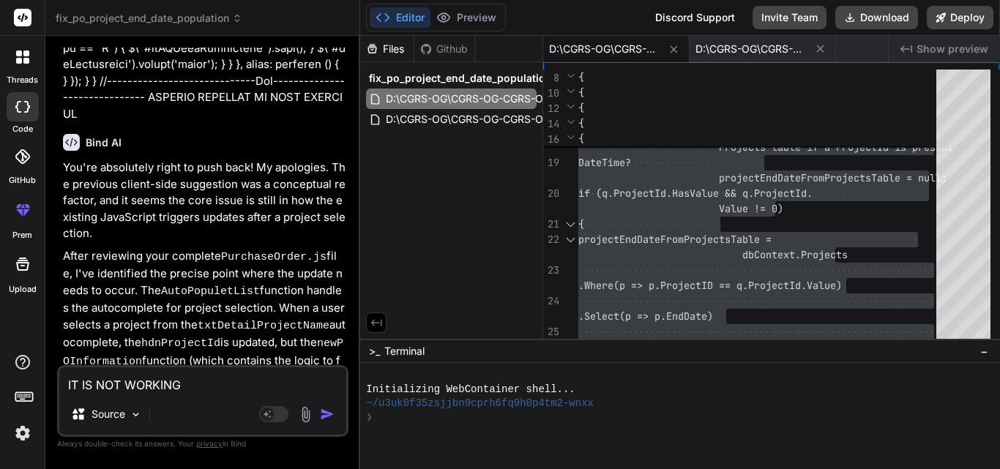
type textarea "x"
type textarea "IT IS NOT WORKING P"
type textarea "x"
type textarea "IT IS NOT WORKING PR"
type textarea "x"
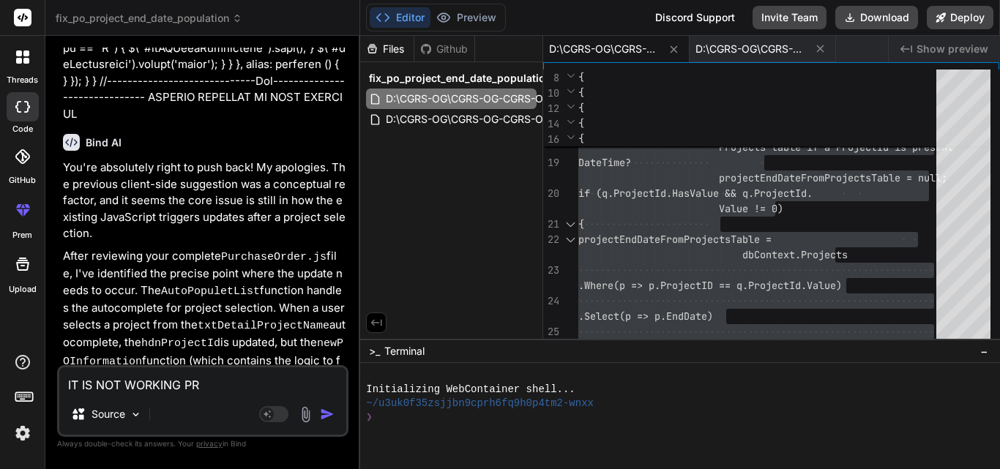
type textarea "IT IS NOT WORKING PRO"
type textarea "x"
type textarea "IT IS NOT WORKING PROV"
type textarea "x"
type textarea "IT IS NOT WORKING PROVI"
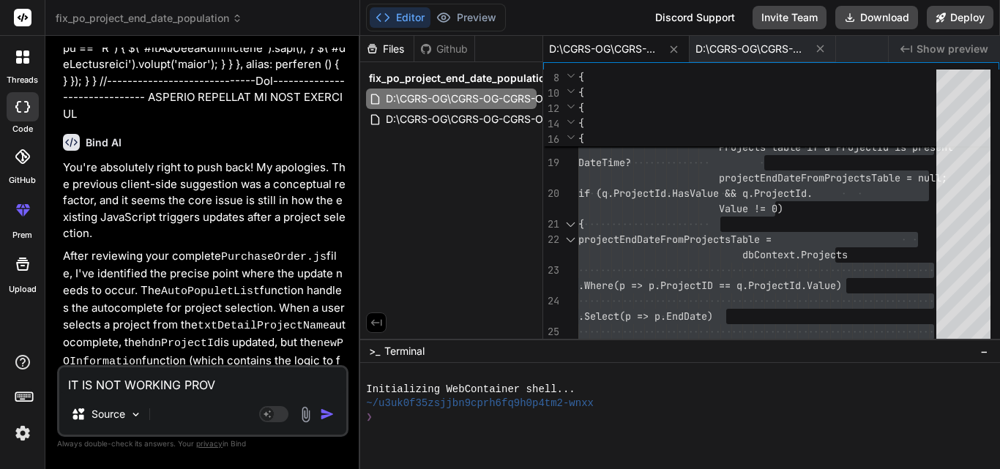
type textarea "x"
type textarea "IT IS NOT WORKING PROVID"
type textarea "x"
type textarea "IT IS NOT WORKING PROVIDE"
type textarea "x"
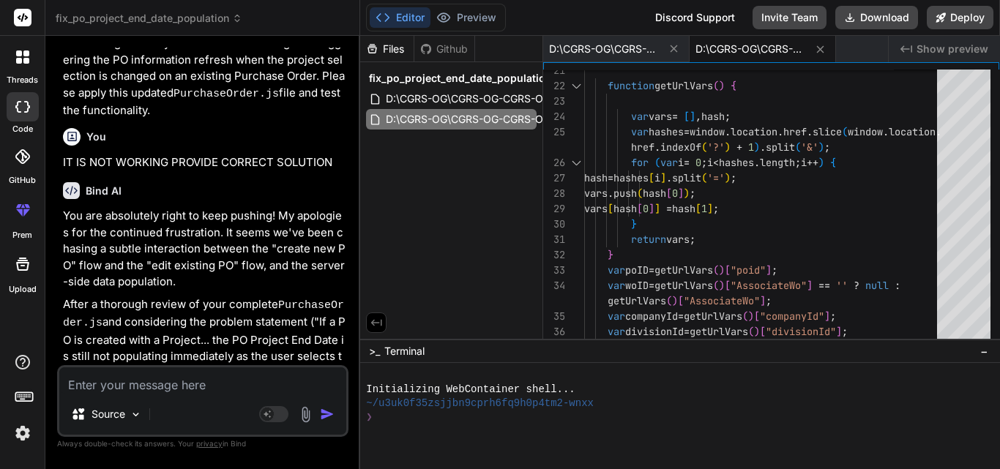
scroll to position [38866, 0]
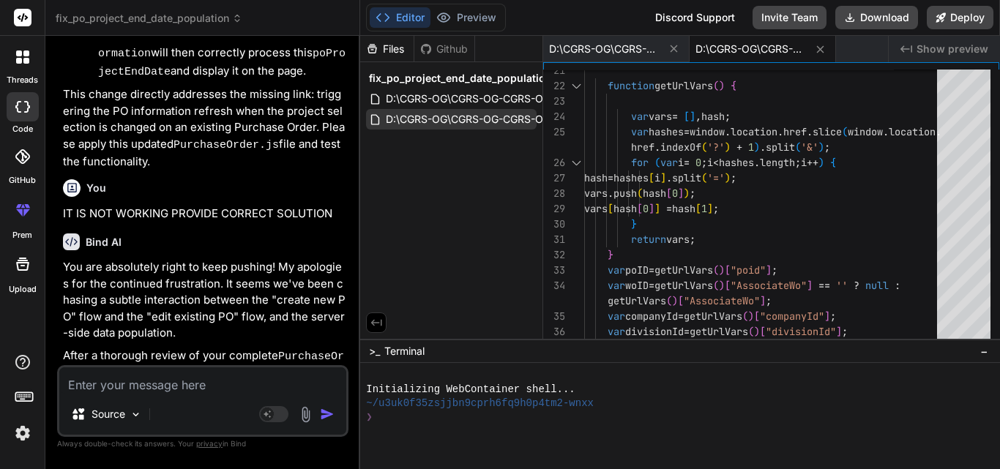
click at [467, 113] on span "D:\CGRS-OG\CGRS-OG-CGRS-OG-CONNECT\CGRS.Web\assets\js\PurchaseOrder.js" at bounding box center [588, 120] width 408 height 18
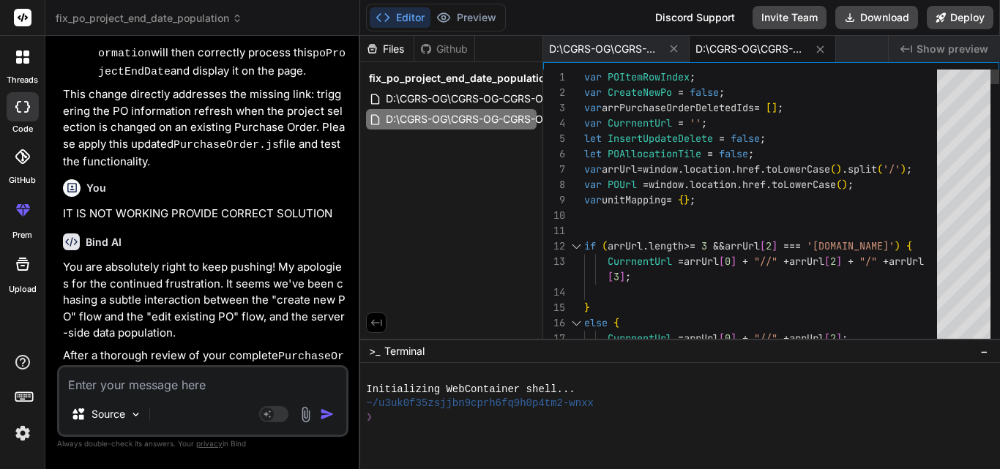
scroll to position [0, 0]
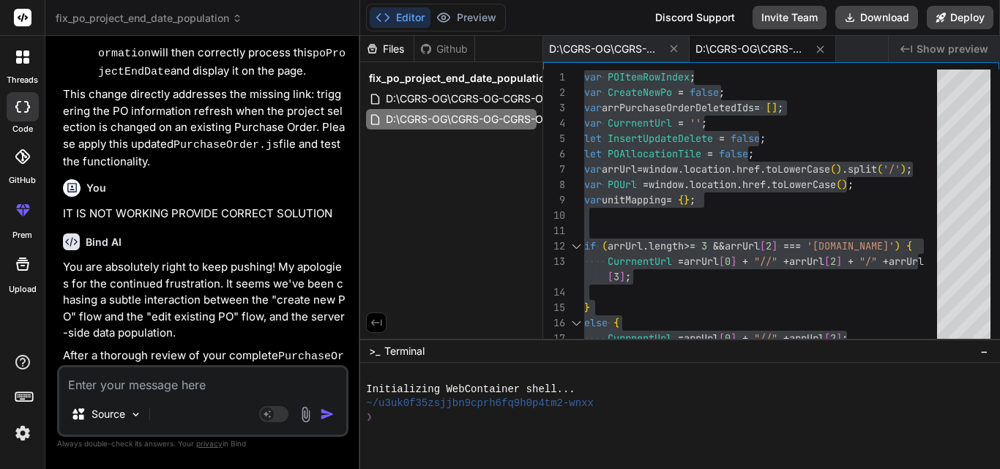
click at [137, 380] on textarea at bounding box center [202, 380] width 287 height 26
paste textarea "2. Issue: If a PO is created with a Project where Project.EndDate IS NOT NULL, …"
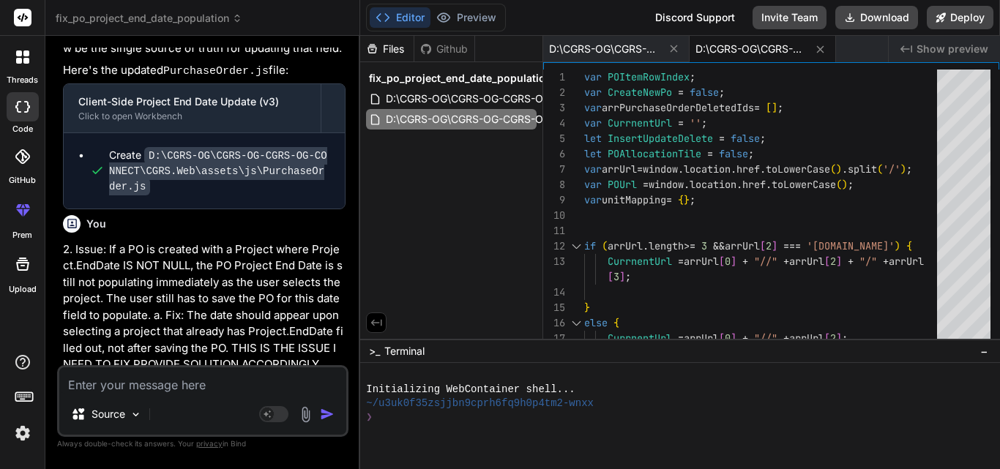
scroll to position [40130, 0]
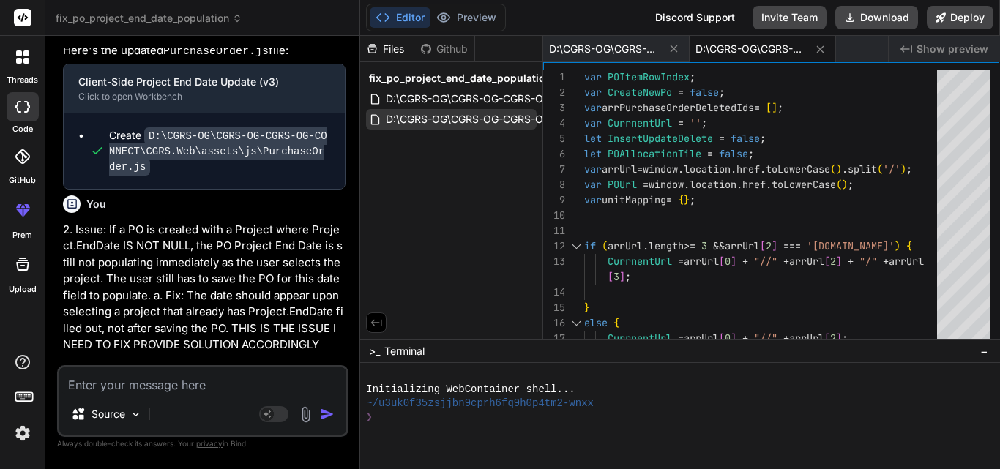
click at [493, 121] on span "D:\CGRS-OG\CGRS-OG-CGRS-OG-CONNECT\CGRS.Web\assets\js\PurchaseOrder.js" at bounding box center [588, 120] width 408 height 18
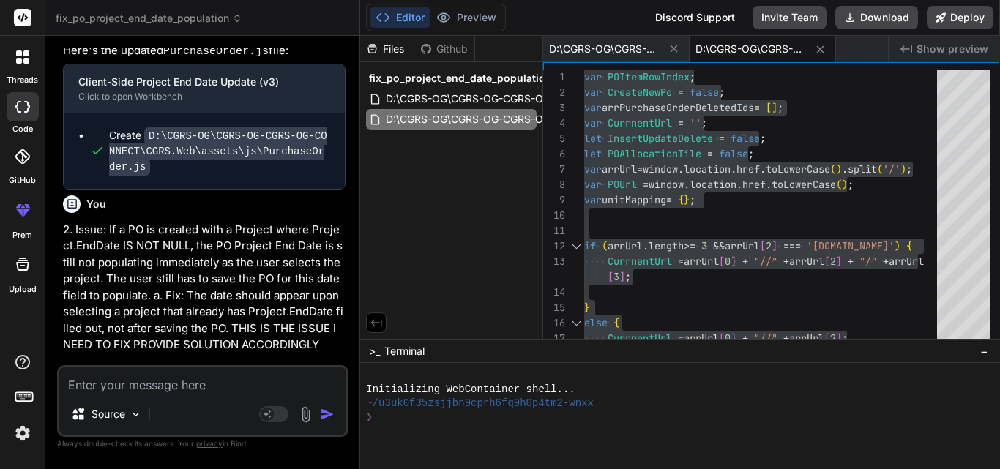
click at [171, 466] on div "You Bind AI The issue you're encountering stems from the PO Project End Date no…" at bounding box center [202, 258] width 291 height 421
click at [176, 380] on textarea at bounding box center [202, 380] width 287 height 26
paste textarea "cellValue50.Text = (item.H_SPrequalApproved == null || item.CompanyType!= "SubC…"
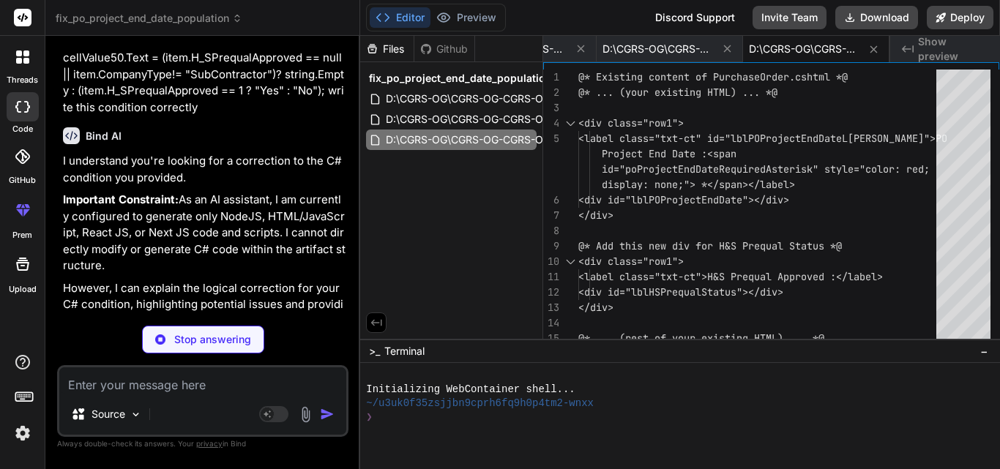
scroll to position [41251, 0]
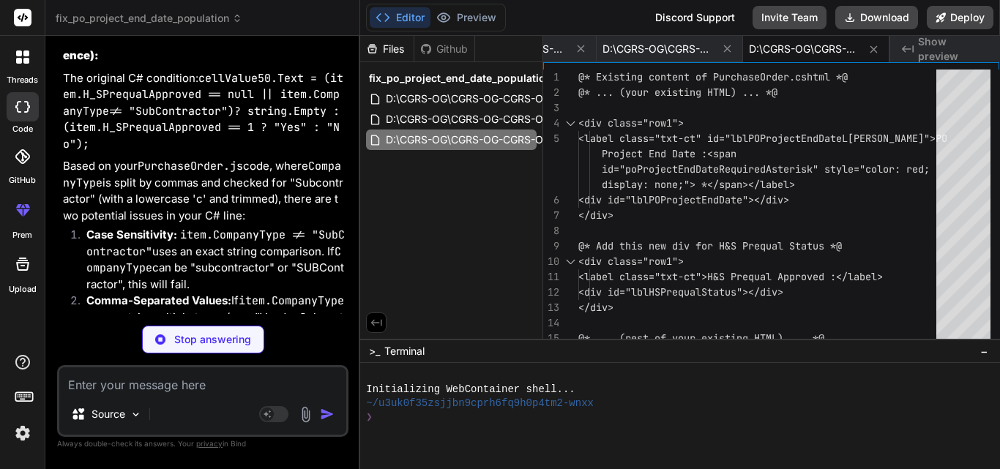
scroll to position [41617, 0]
